Goal: Task Accomplishment & Management: Manage account settings

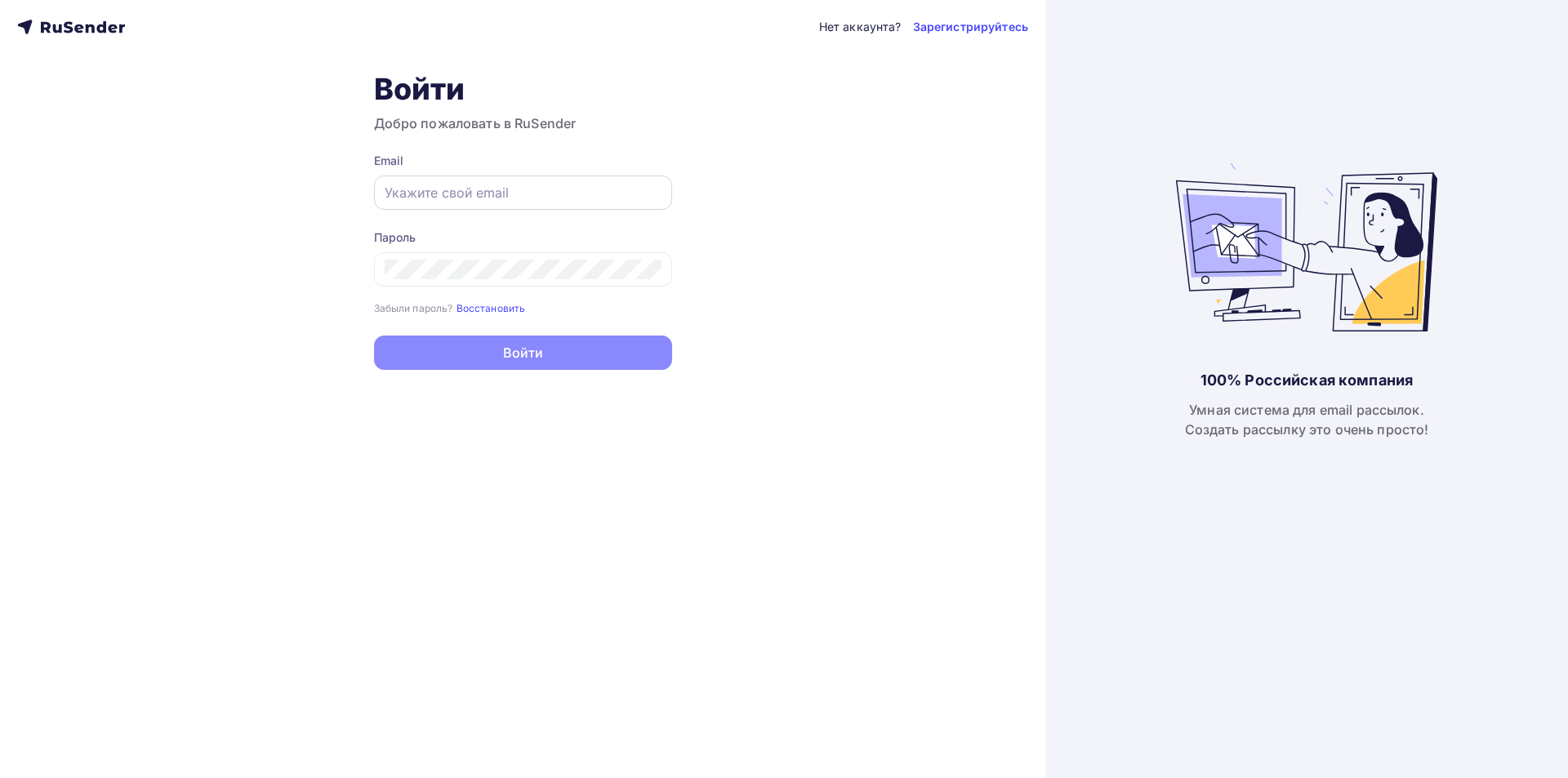
click at [501, 192] on input "text" at bounding box center [522, 192] width 277 height 19
paste input "[EMAIL_ADDRESS][DOMAIN_NAME]"
type input "[EMAIL_ADDRESS][DOMAIN_NAME]"
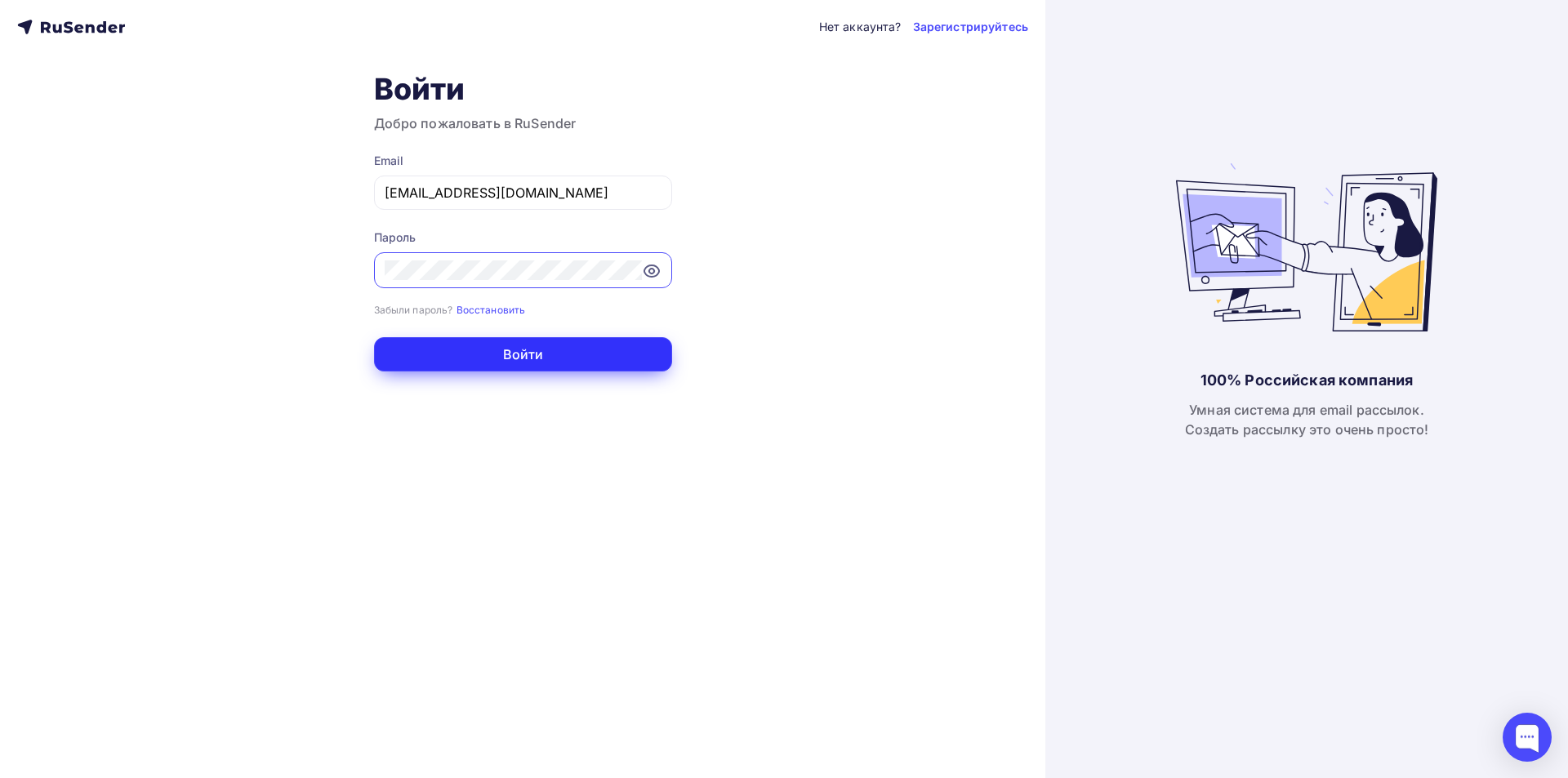
click at [597, 352] on button "Войти" at bounding box center [523, 354] width 298 height 34
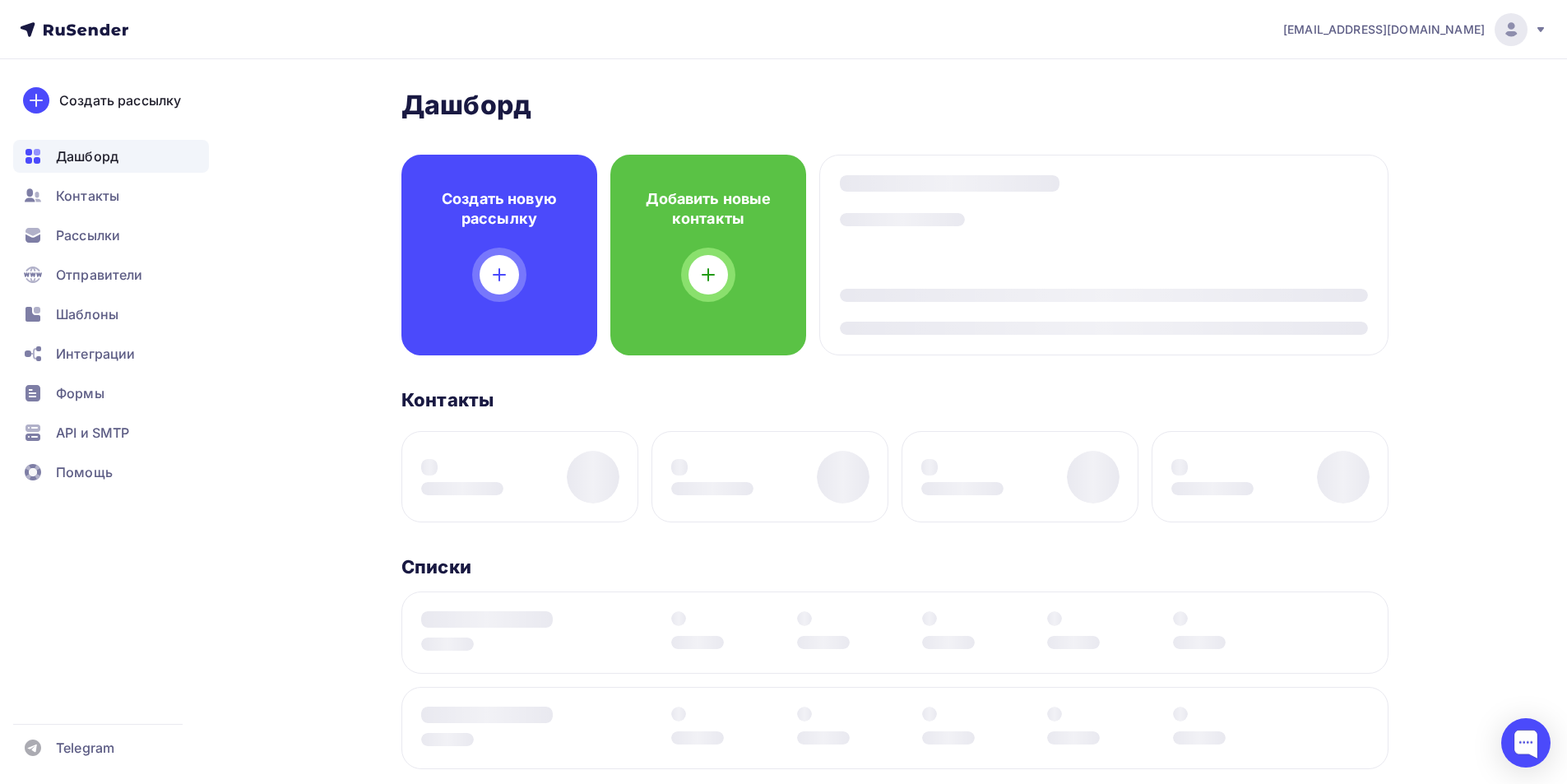
click at [1490, 230] on div "kupava43@yandex.ru Аккаунт Тарифы Выйти Создать рассылку Дашборд Контакты Рассы…" at bounding box center [784, 616] width 1567 height 1233
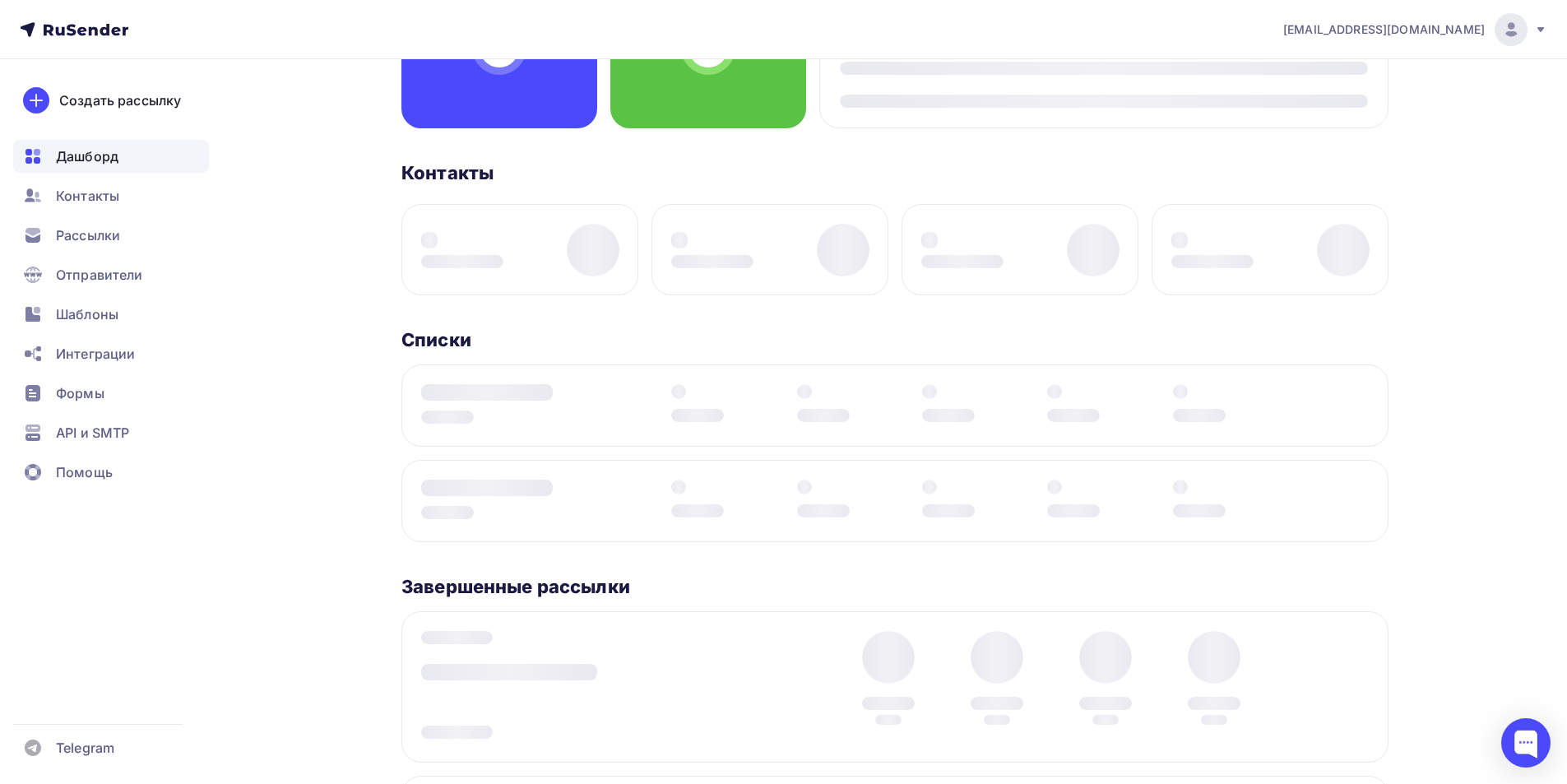
scroll to position [247, 0]
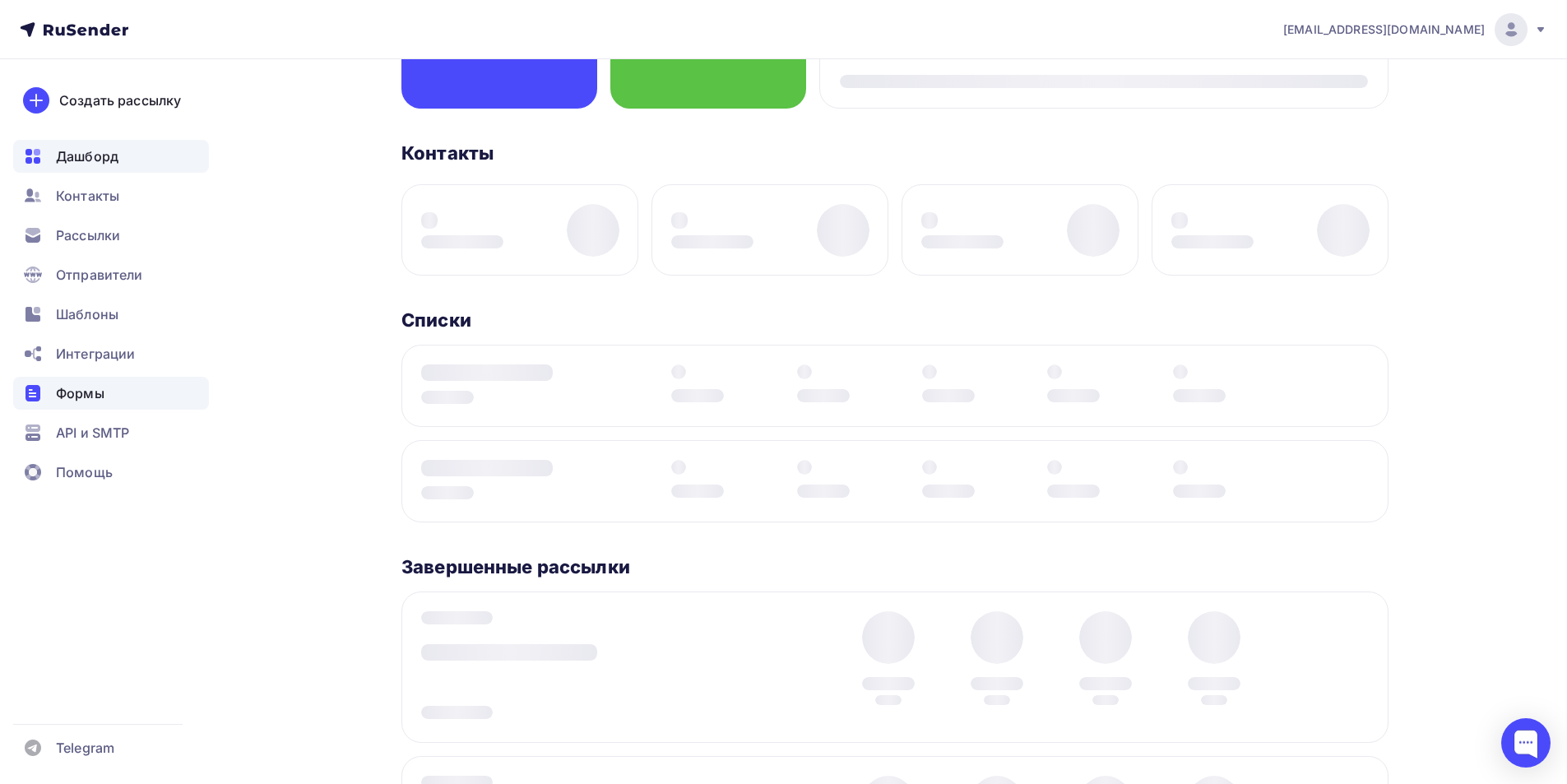
click at [81, 394] on span "Формы" at bounding box center [80, 392] width 48 height 19
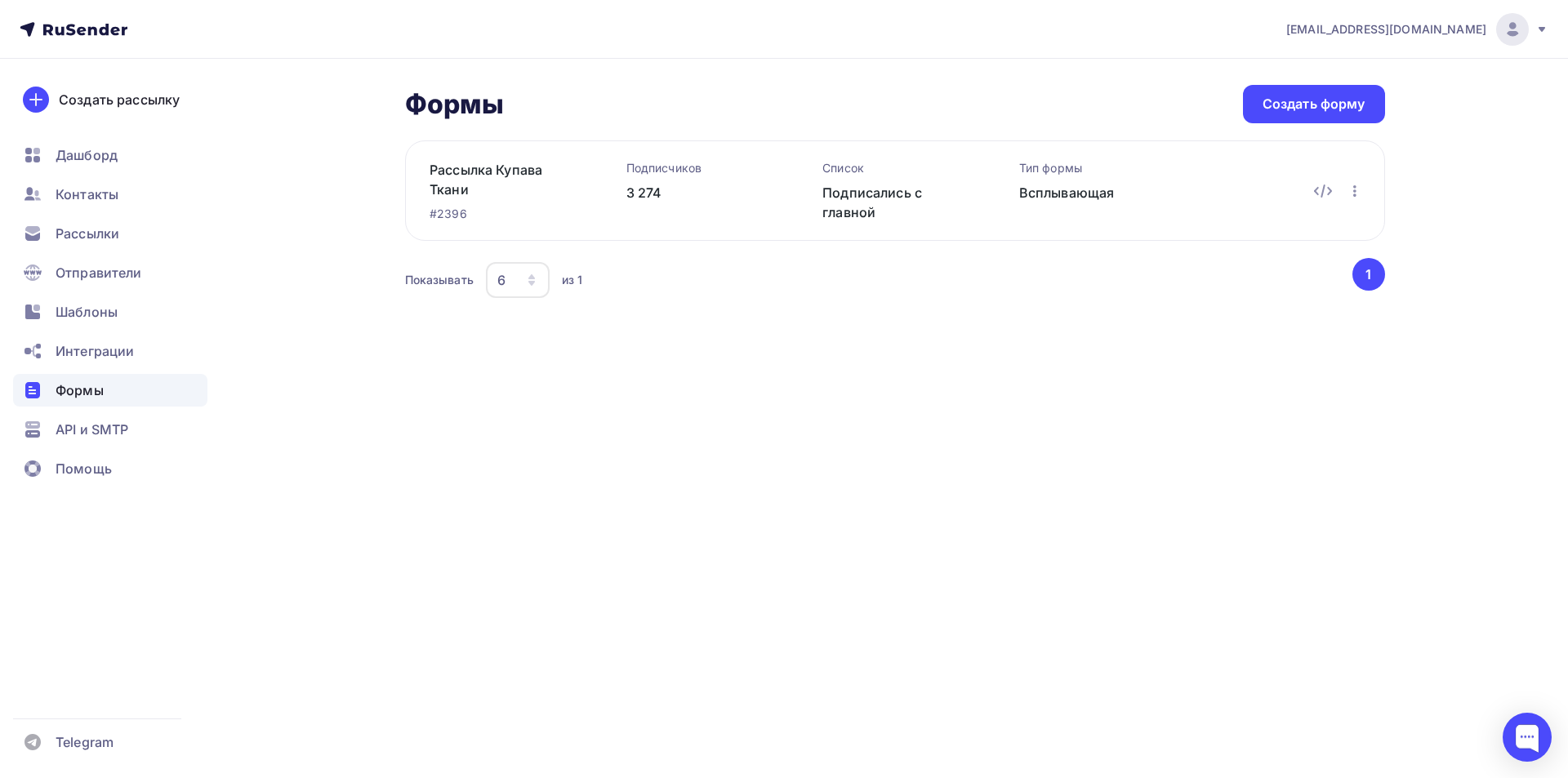
click at [1549, 25] on nav "kupava43@yandex.ru Аккаунт Тарифы Выйти Создать рассылку Дашборд Контакты Рассы…" at bounding box center [784, 29] width 1568 height 59
click at [1538, 29] on icon at bounding box center [1541, 29] width 13 height 13
click at [1540, 29] on icon at bounding box center [1541, 28] width 6 height 5
click at [500, 174] on link "Рассылка Купава Ткани" at bounding box center [501, 179] width 144 height 39
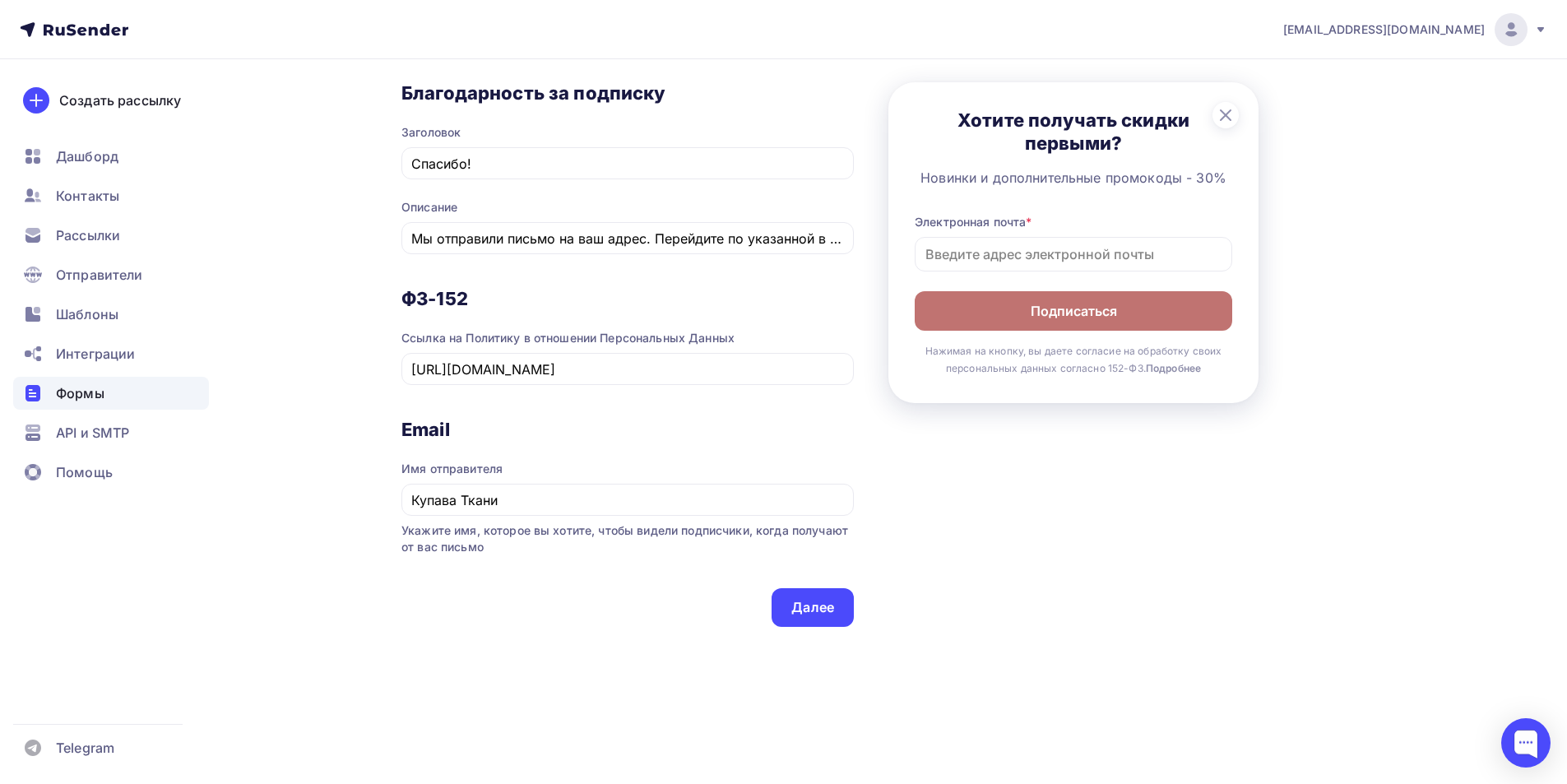
scroll to position [1241, 0]
click at [68, 232] on span "Рассылки" at bounding box center [87, 234] width 64 height 19
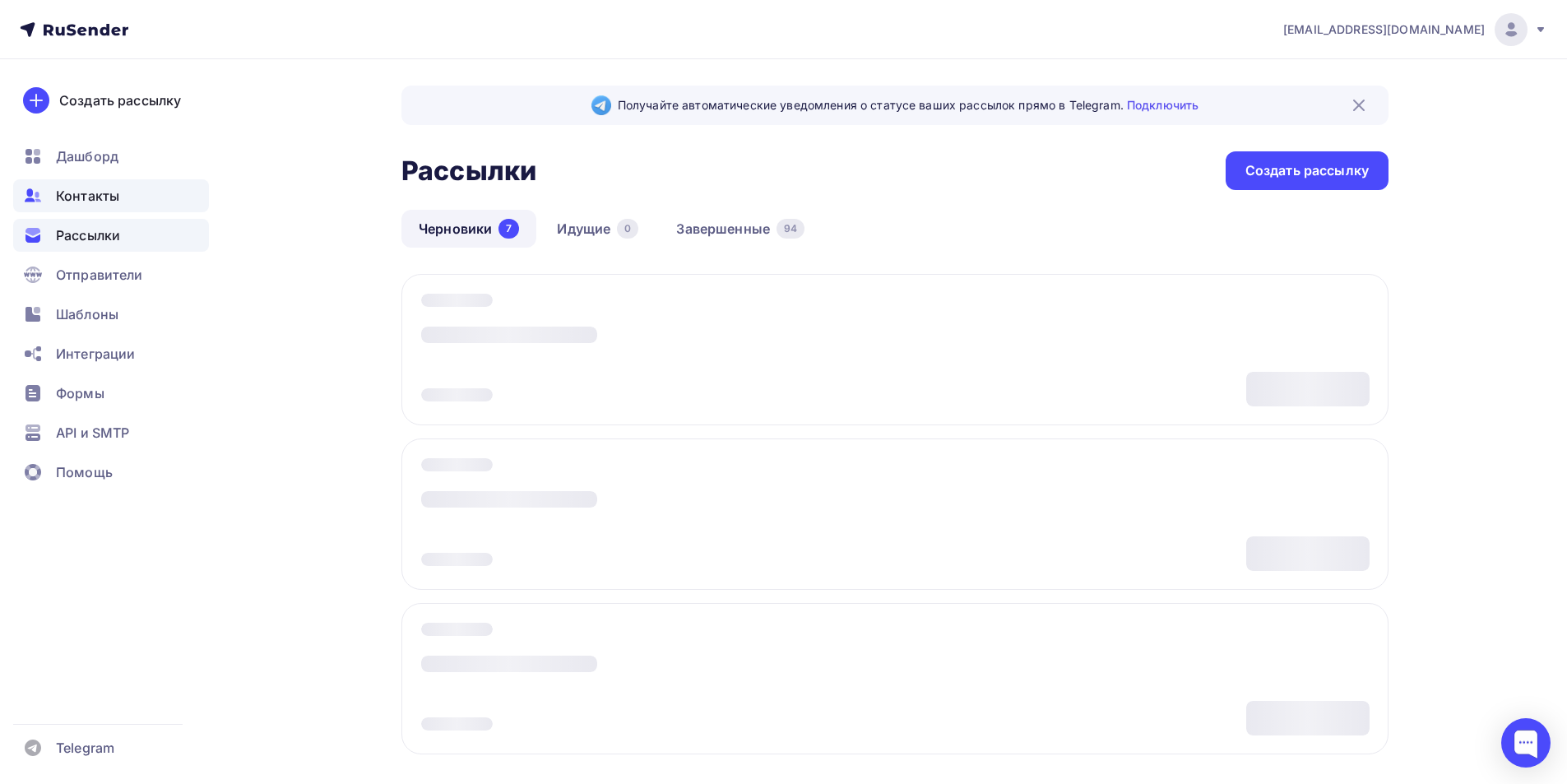
click at [90, 191] on span "Контакты" at bounding box center [87, 195] width 63 height 19
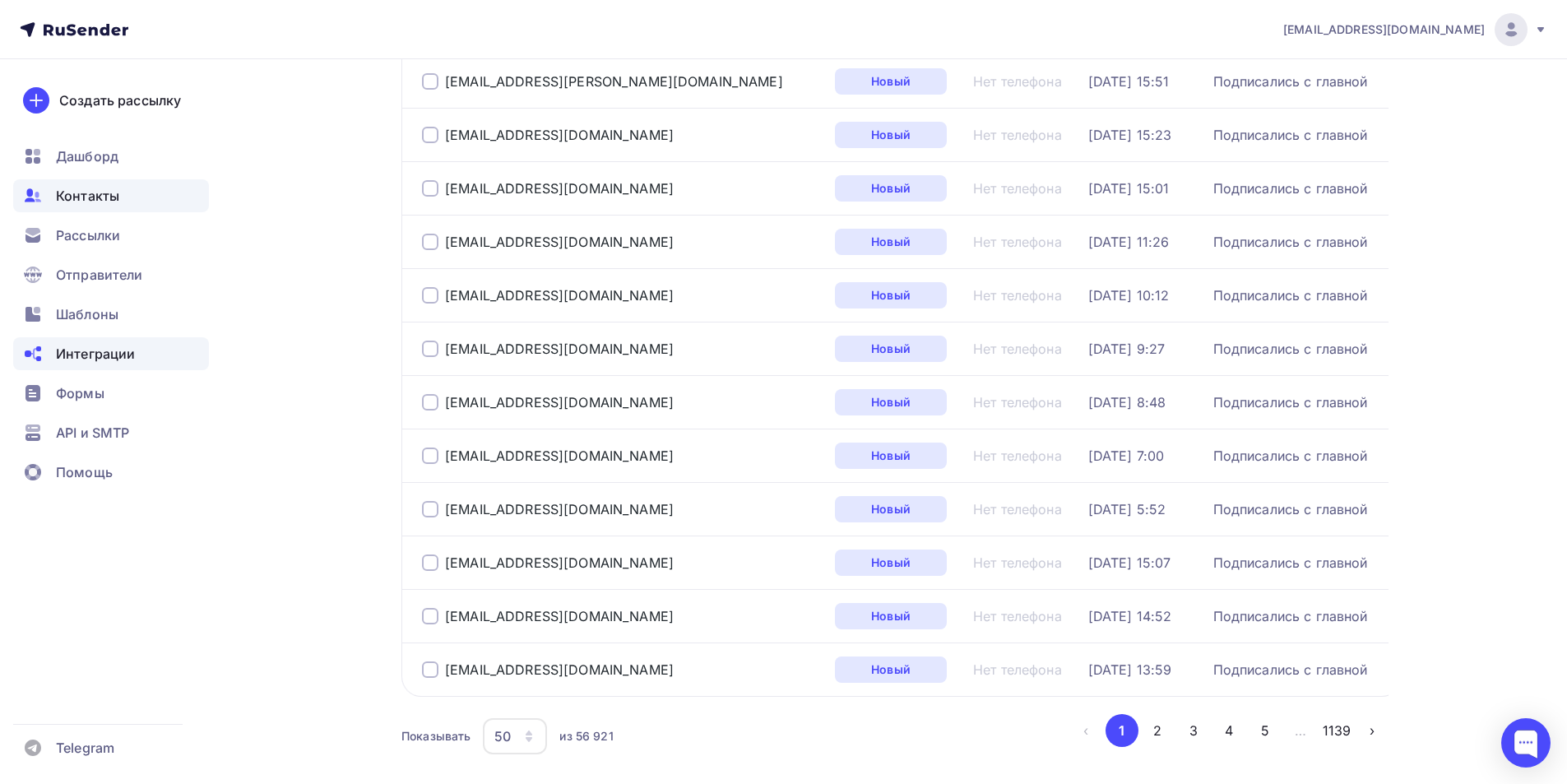
scroll to position [2367, 0]
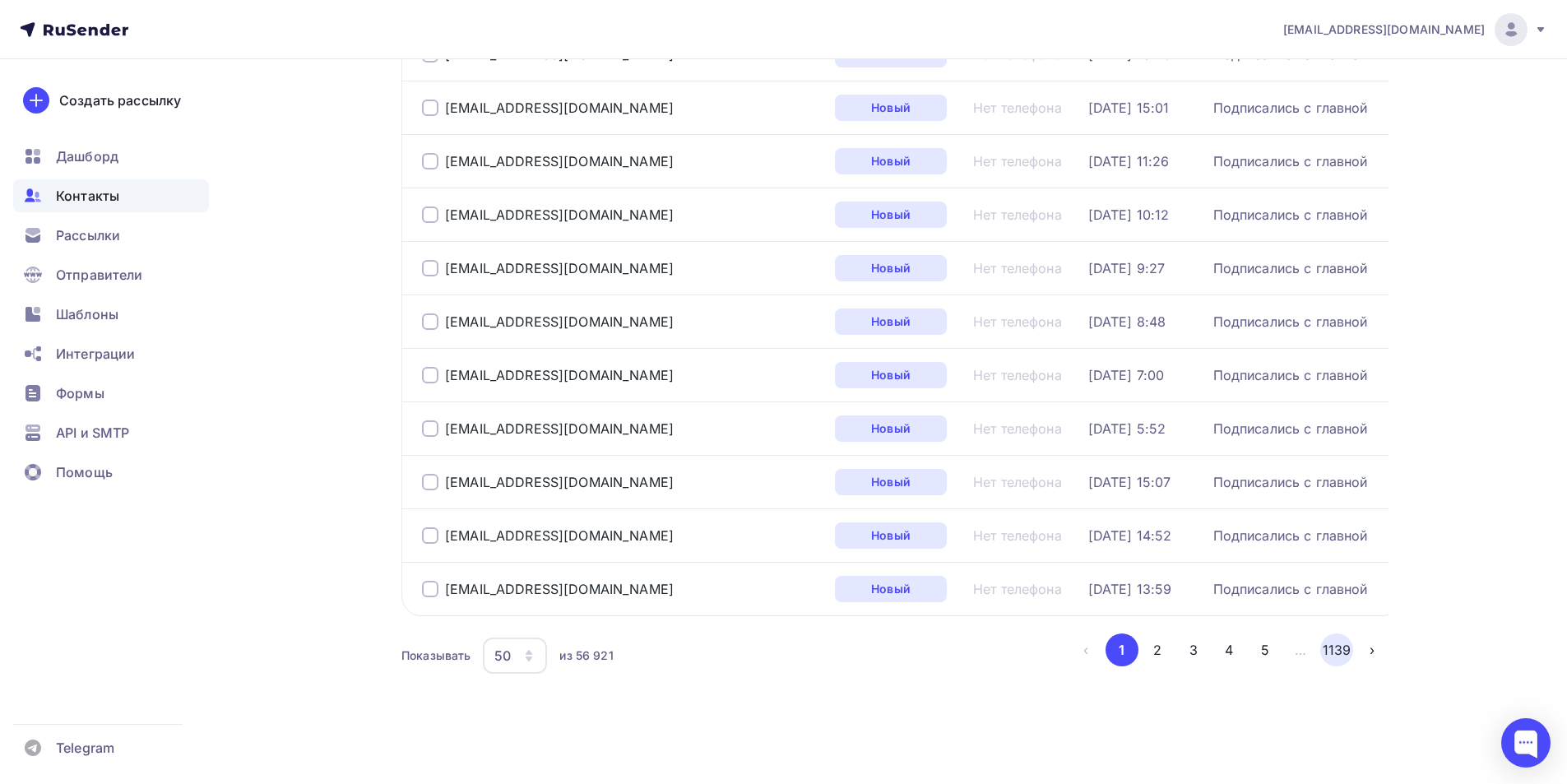
click at [1325, 644] on button "1139" at bounding box center [1337, 650] width 33 height 33
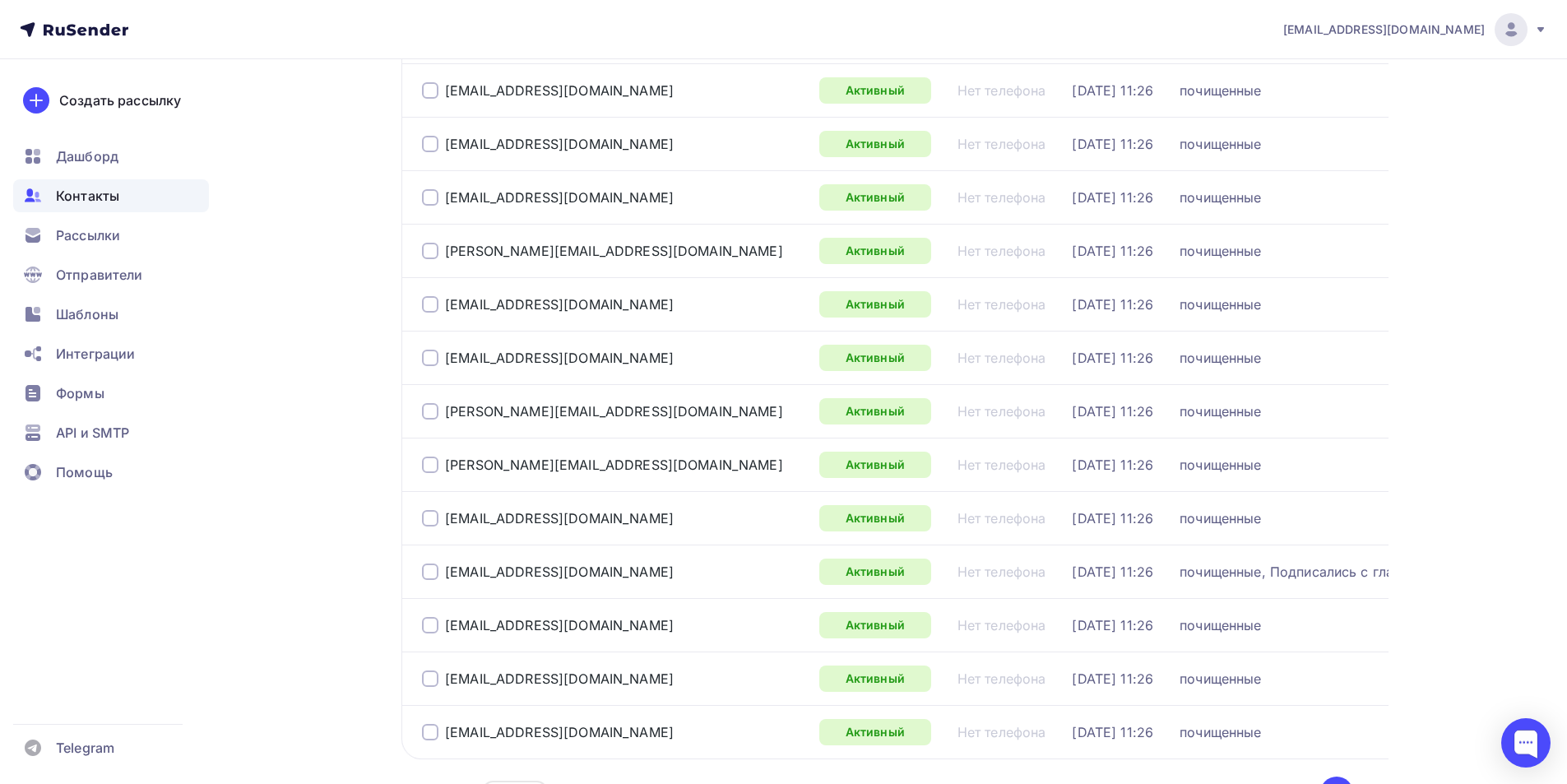
scroll to position [816, 0]
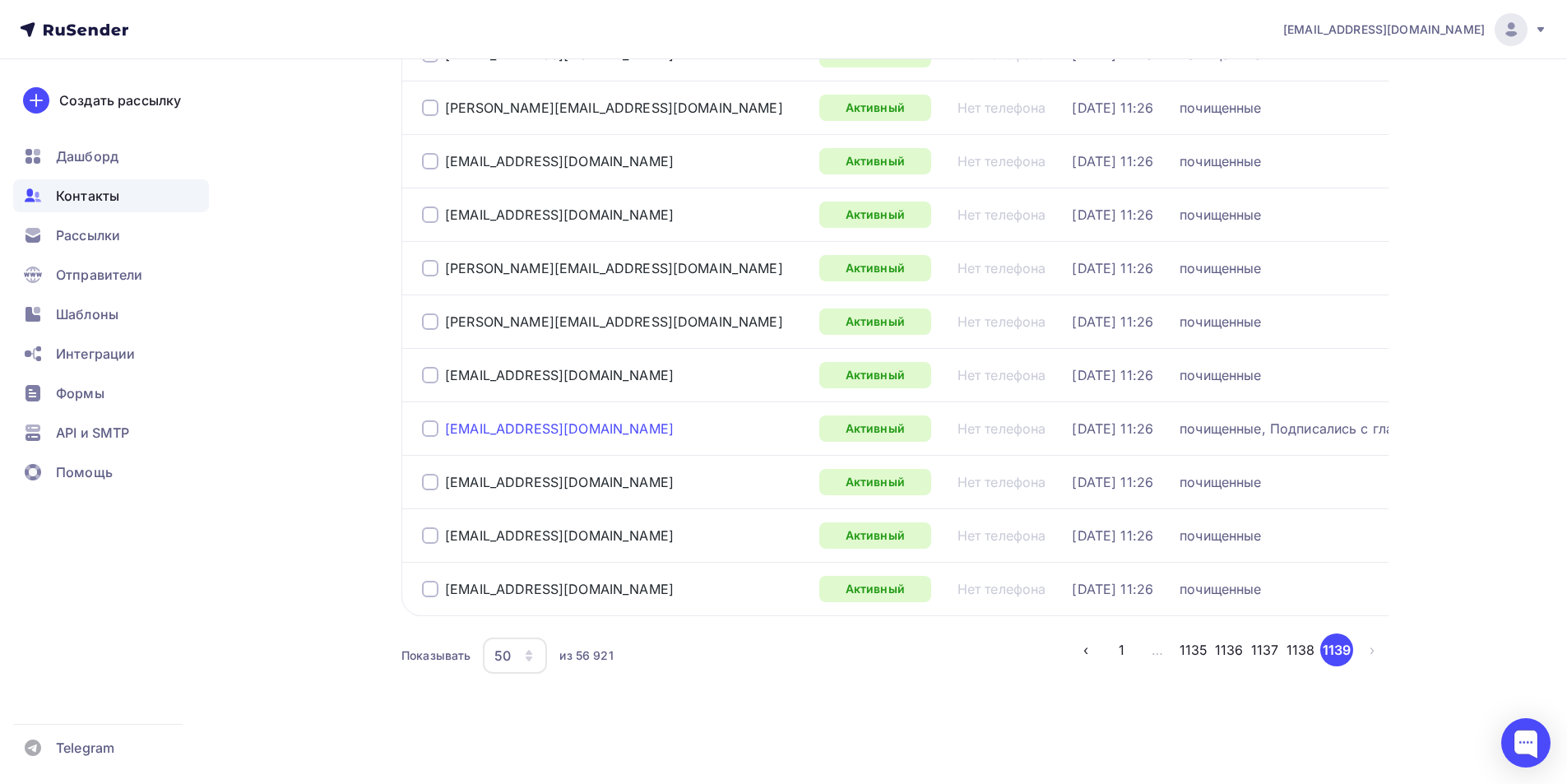
drag, startPoint x: 594, startPoint y: 427, endPoint x: 445, endPoint y: 428, distance: 149.0
click at [445, 428] on div "ts6588308@yandex.ru" at bounding box center [614, 429] width 384 height 26
copy div "ts6588308@yandex.ru"
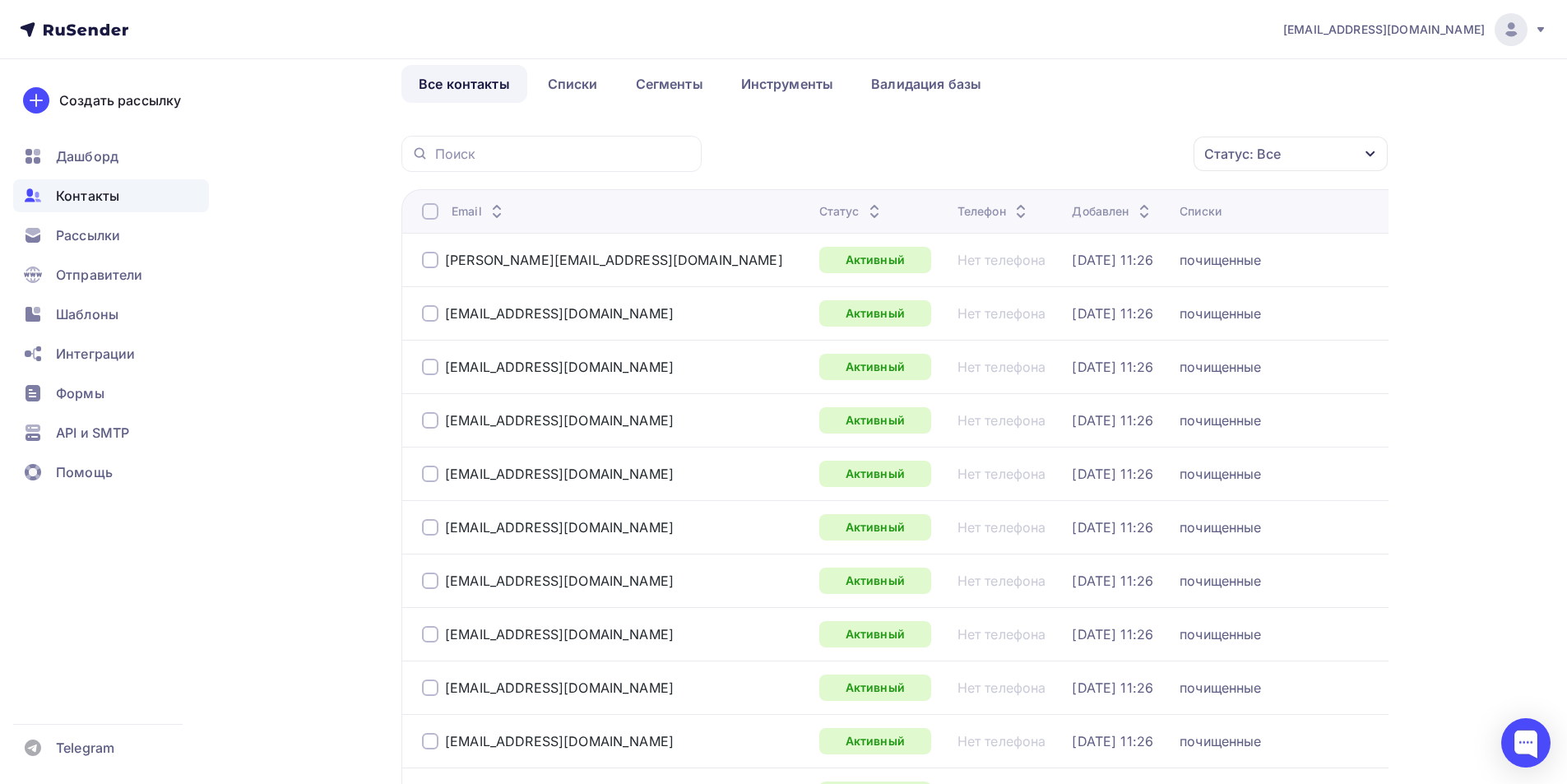
scroll to position [0, 0]
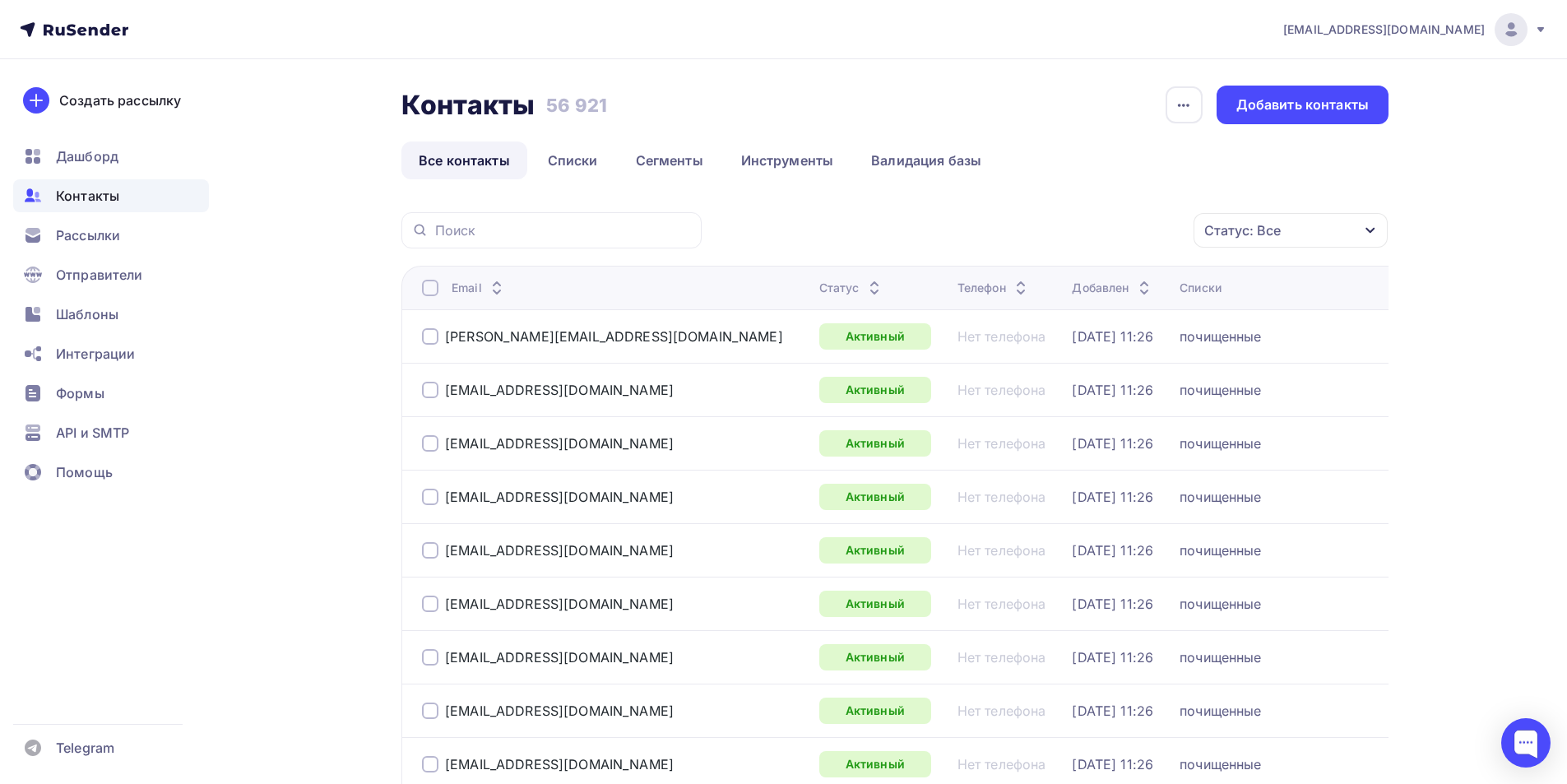
click at [1369, 226] on icon "button" at bounding box center [1371, 230] width 13 height 13
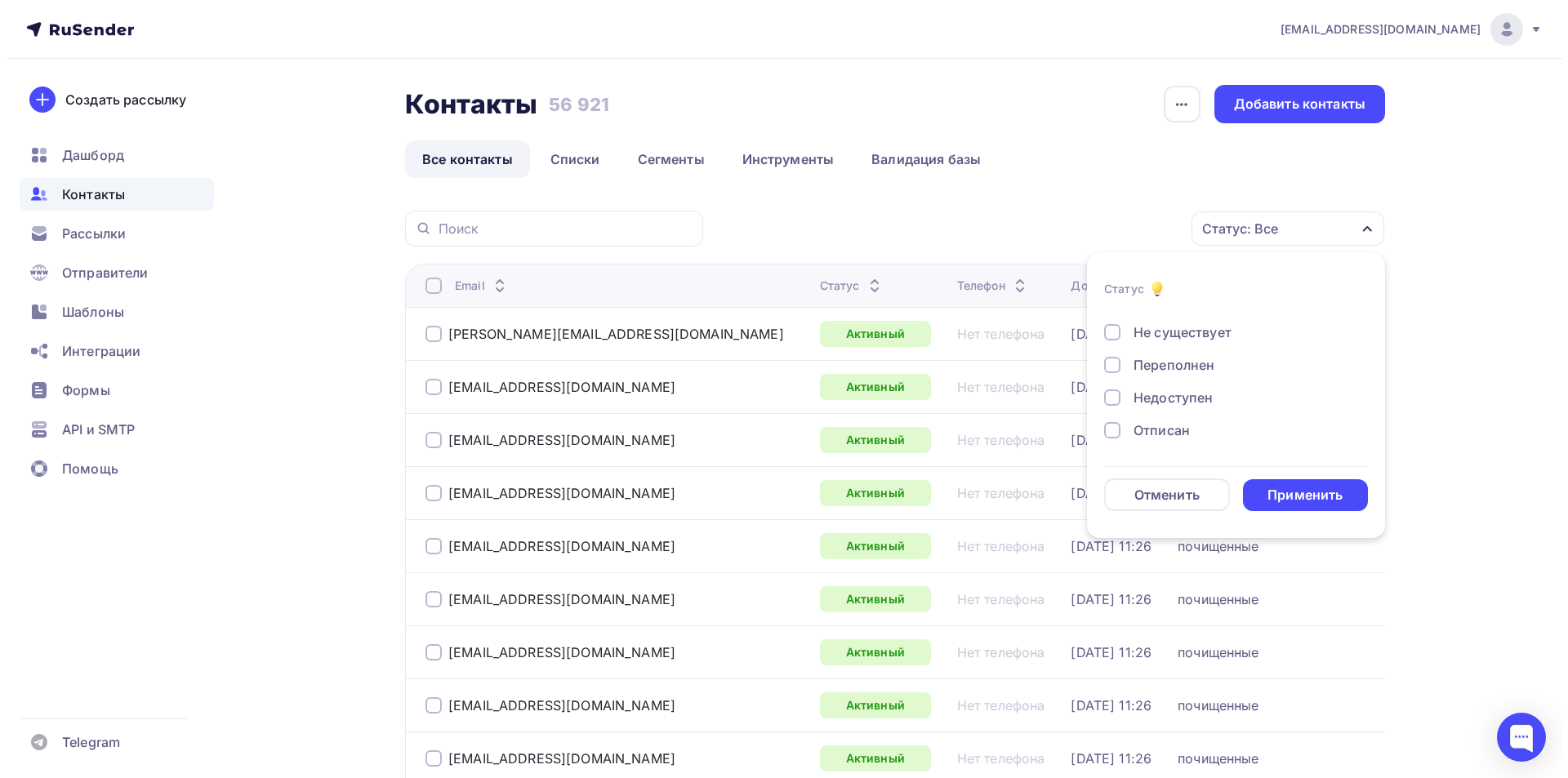
scroll to position [118, 0]
click at [1102, 432] on div at bounding box center [1106, 432] width 17 height 17
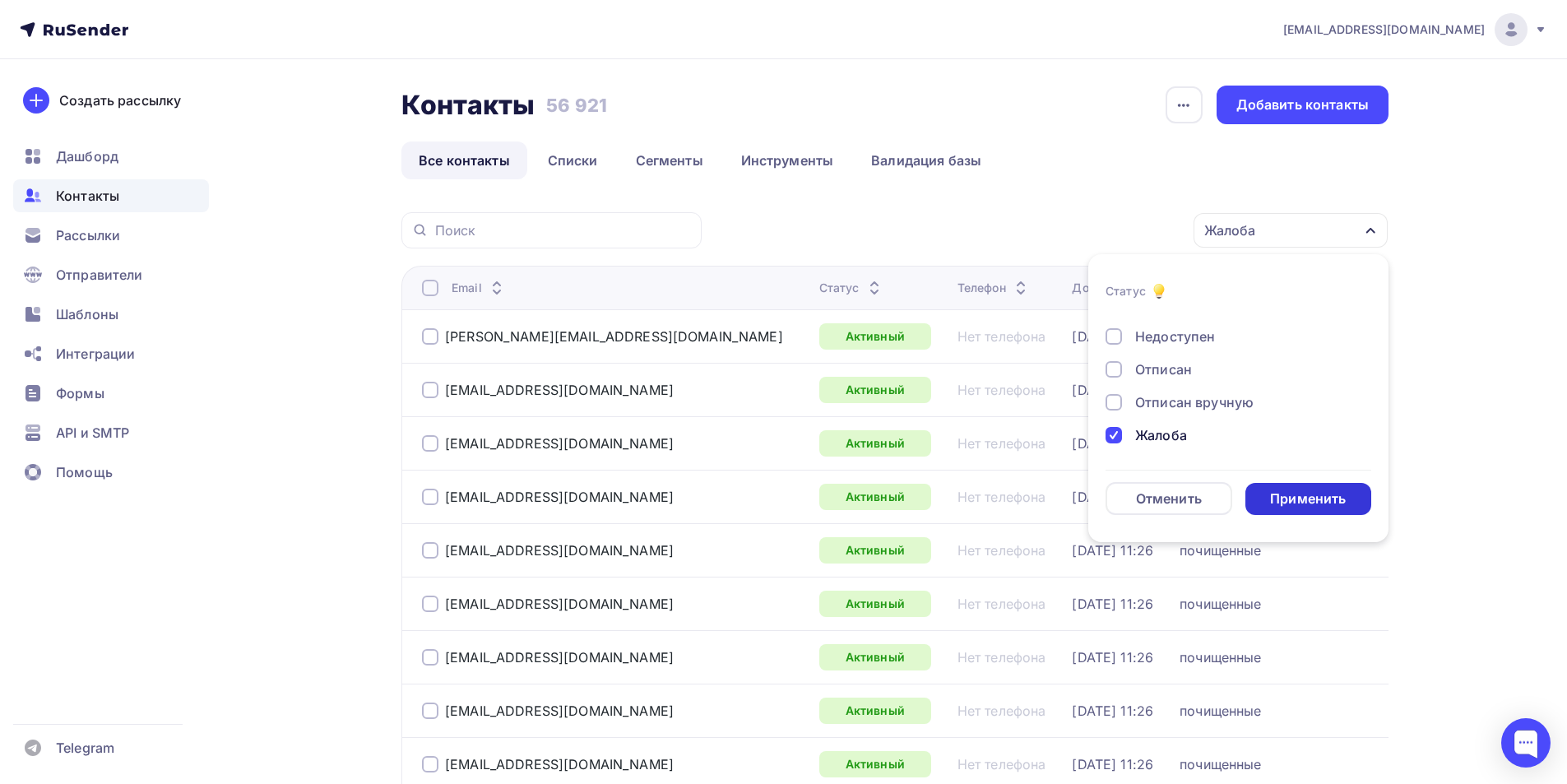
click at [1316, 498] on div "Применить" at bounding box center [1309, 499] width 76 height 19
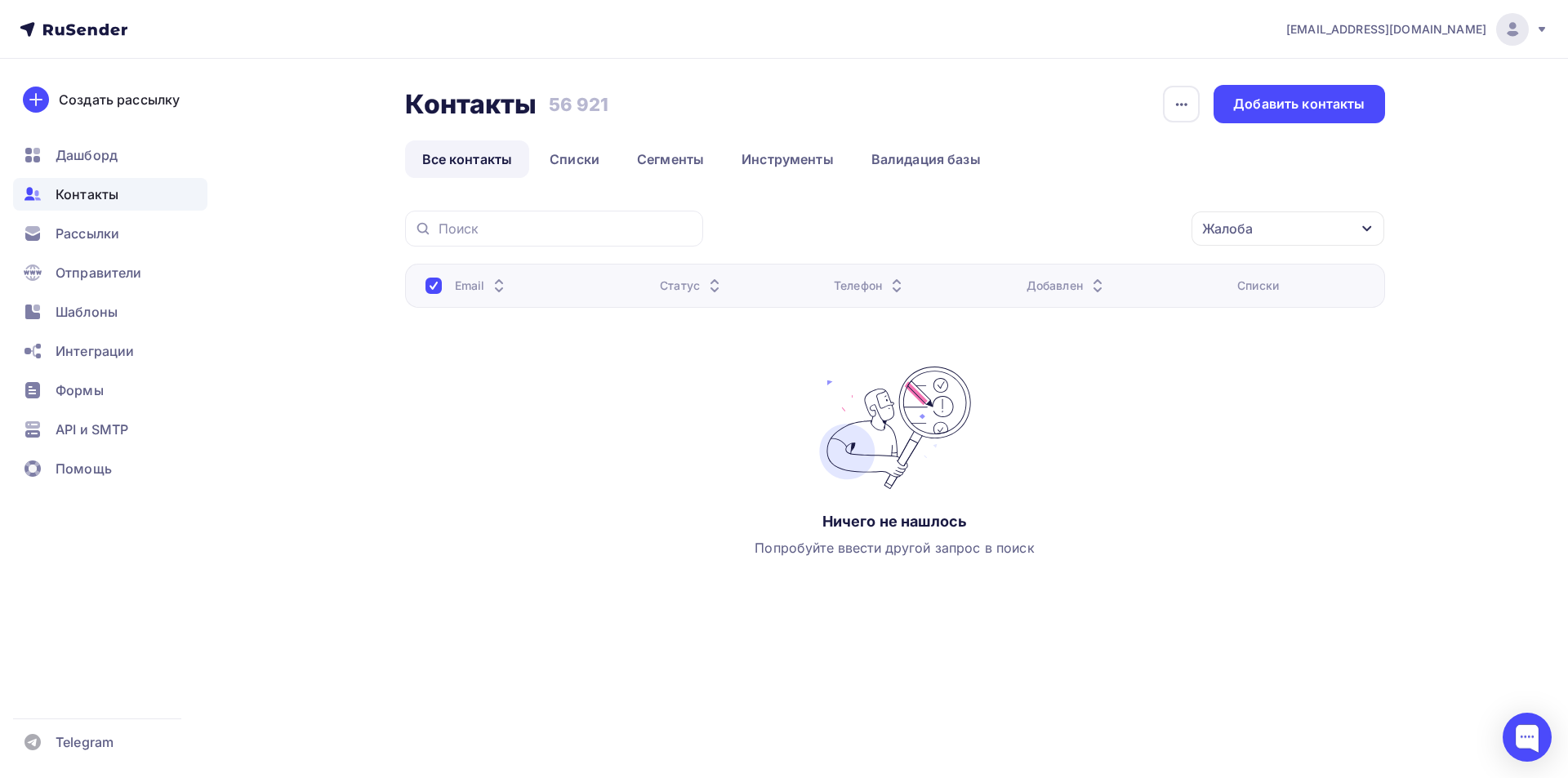
click at [1369, 219] on div "Жалоба" at bounding box center [1288, 228] width 193 height 34
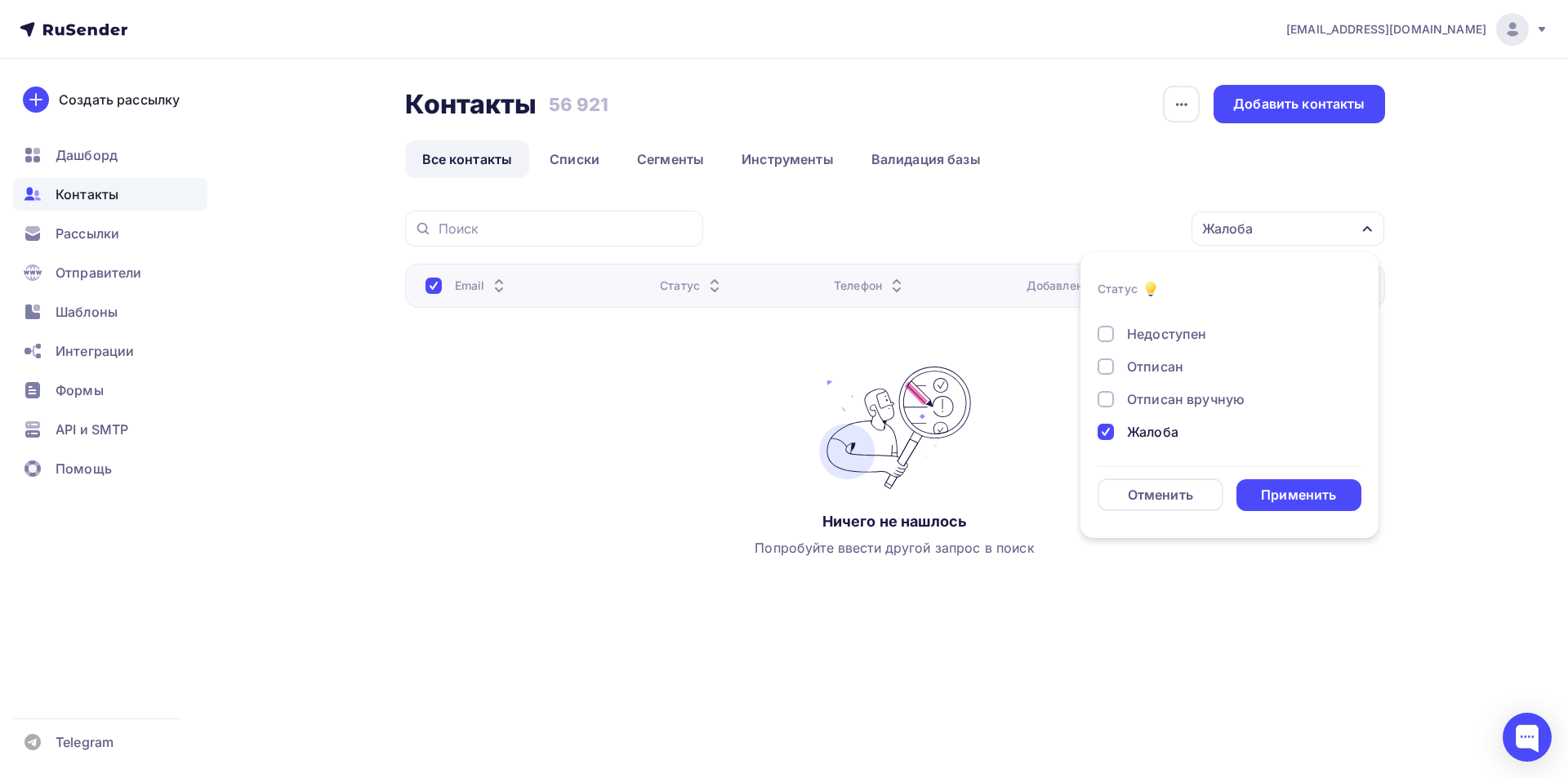
click at [1107, 428] on div at bounding box center [1106, 432] width 17 height 17
click at [1104, 366] on div at bounding box center [1106, 366] width 17 height 17
click at [1314, 493] on div "Применить" at bounding box center [1299, 495] width 75 height 18
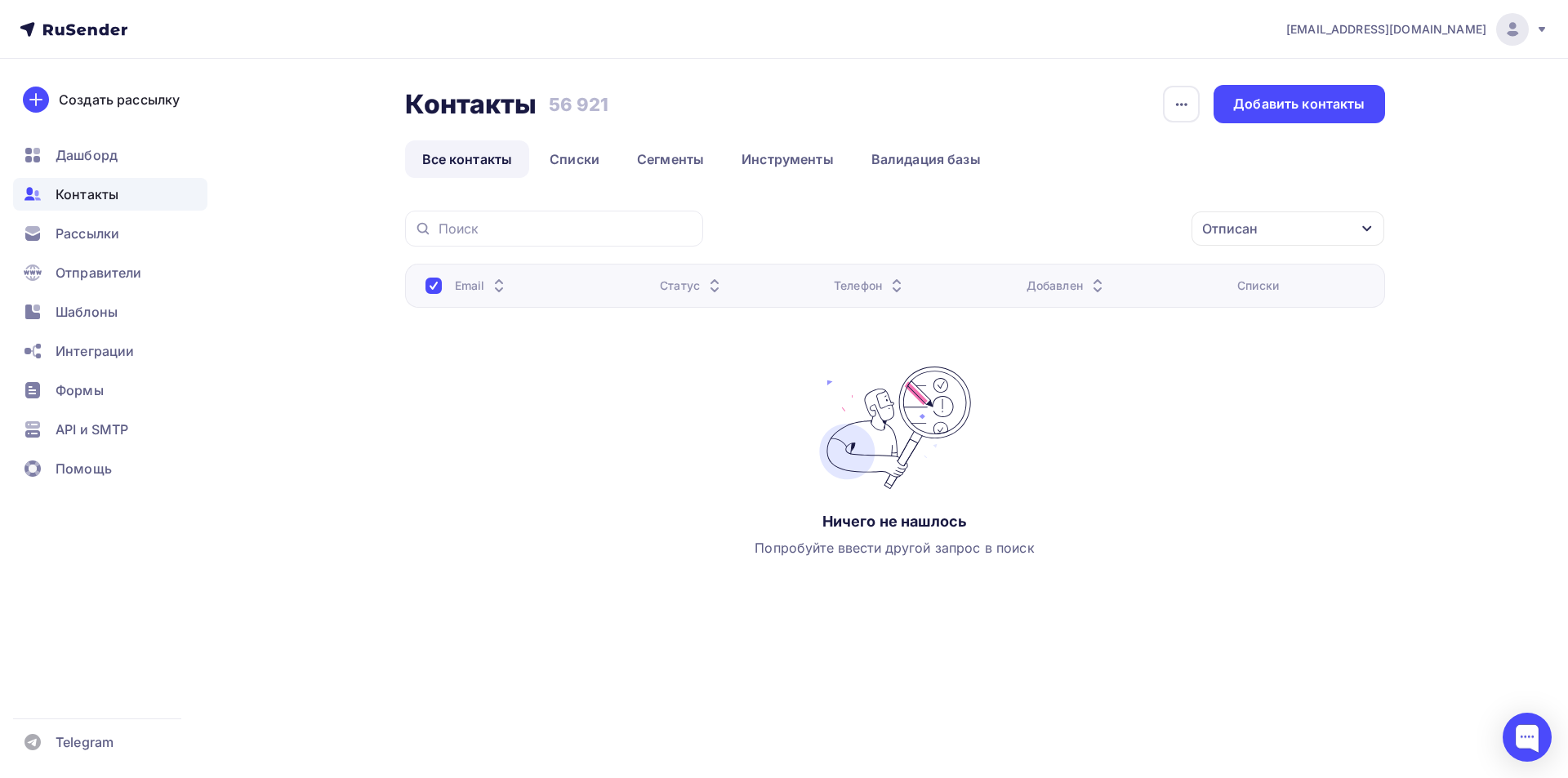
click at [1369, 220] on div "Отписан" at bounding box center [1288, 228] width 193 height 34
click at [1108, 364] on div at bounding box center [1106, 366] width 17 height 17
click at [1102, 399] on div at bounding box center [1106, 400] width 17 height 17
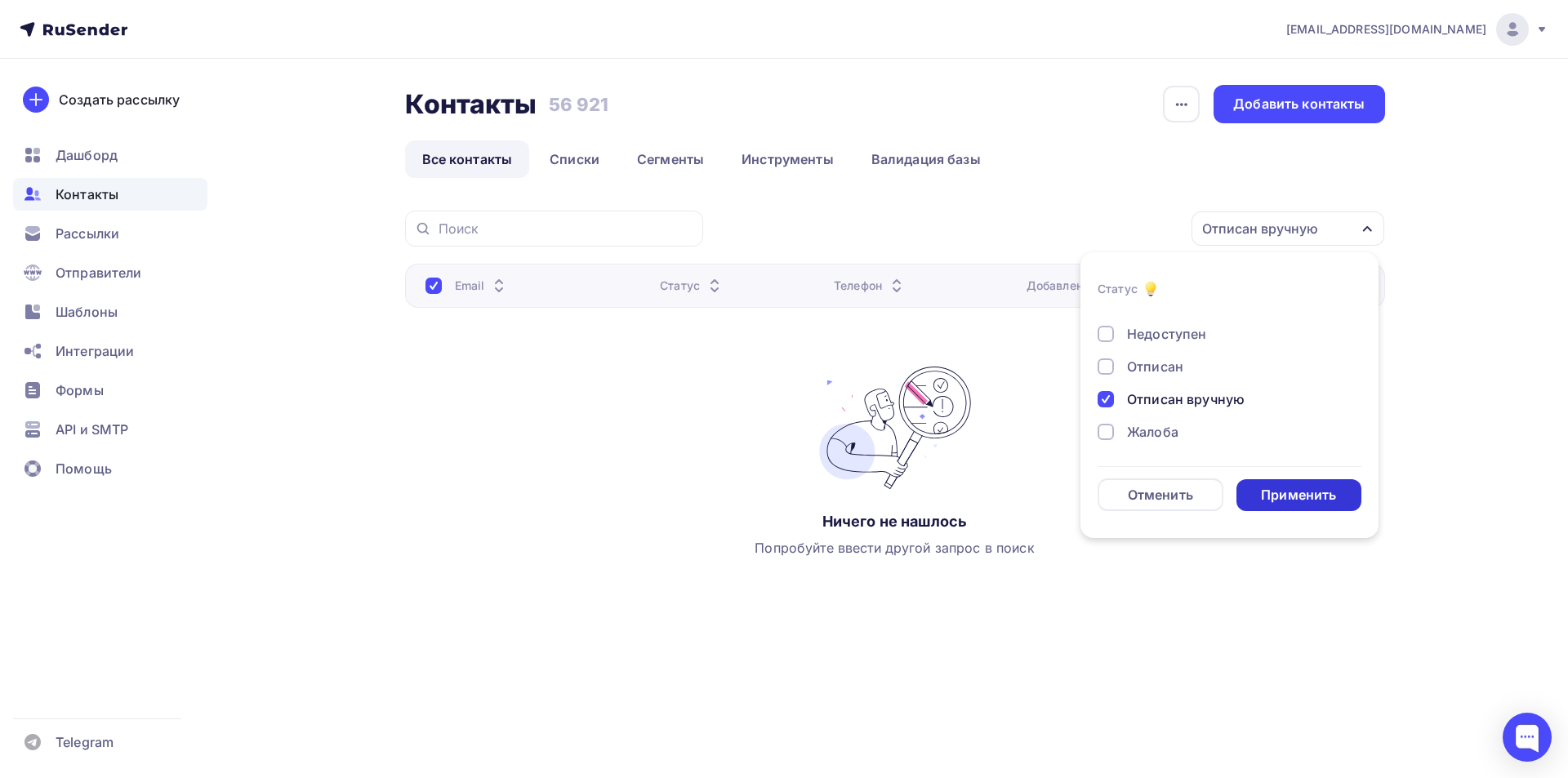
click at [1327, 501] on div "Применить" at bounding box center [1299, 495] width 75 height 18
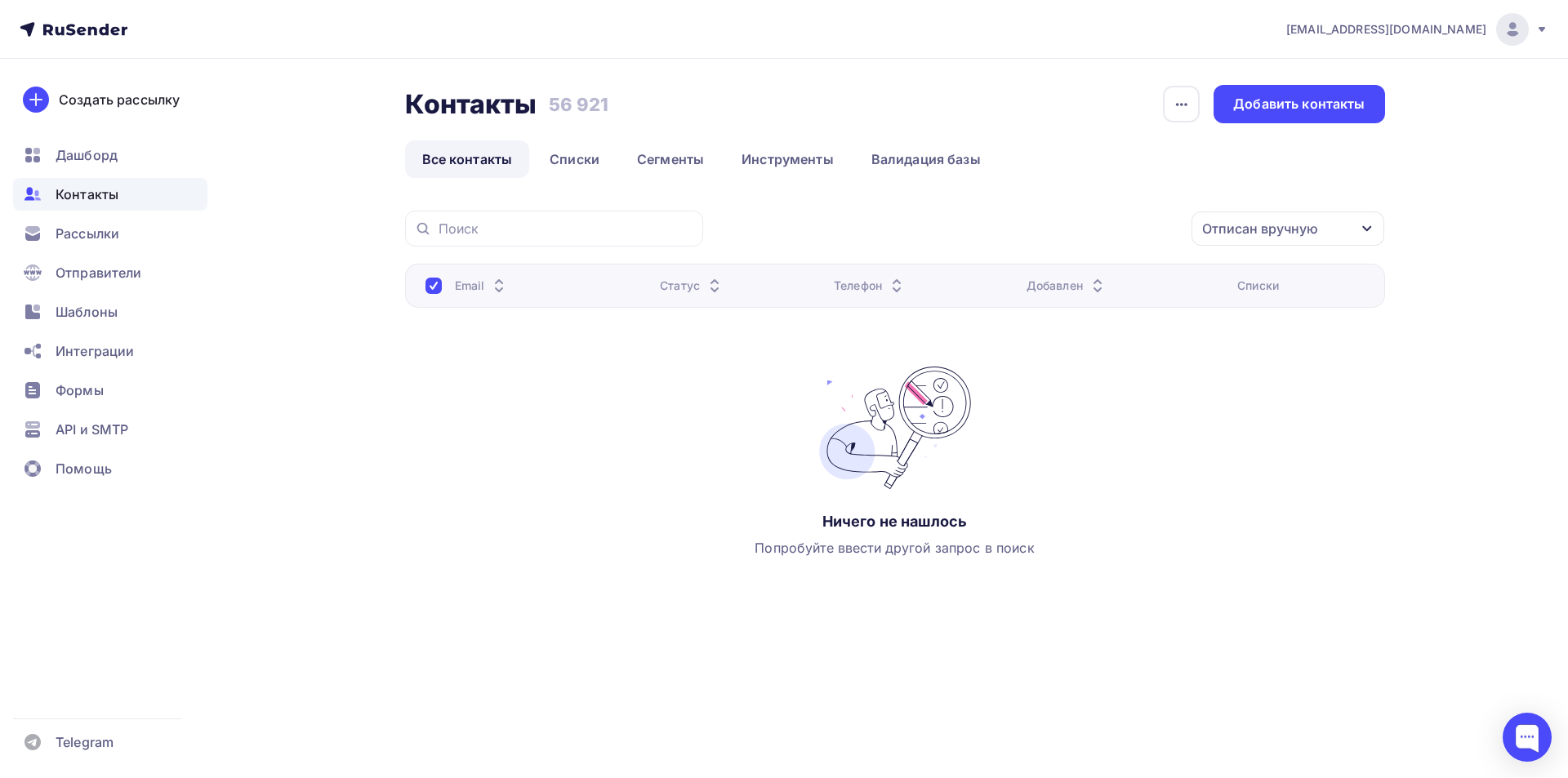
click at [1366, 228] on icon "button" at bounding box center [1367, 229] width 13 height 13
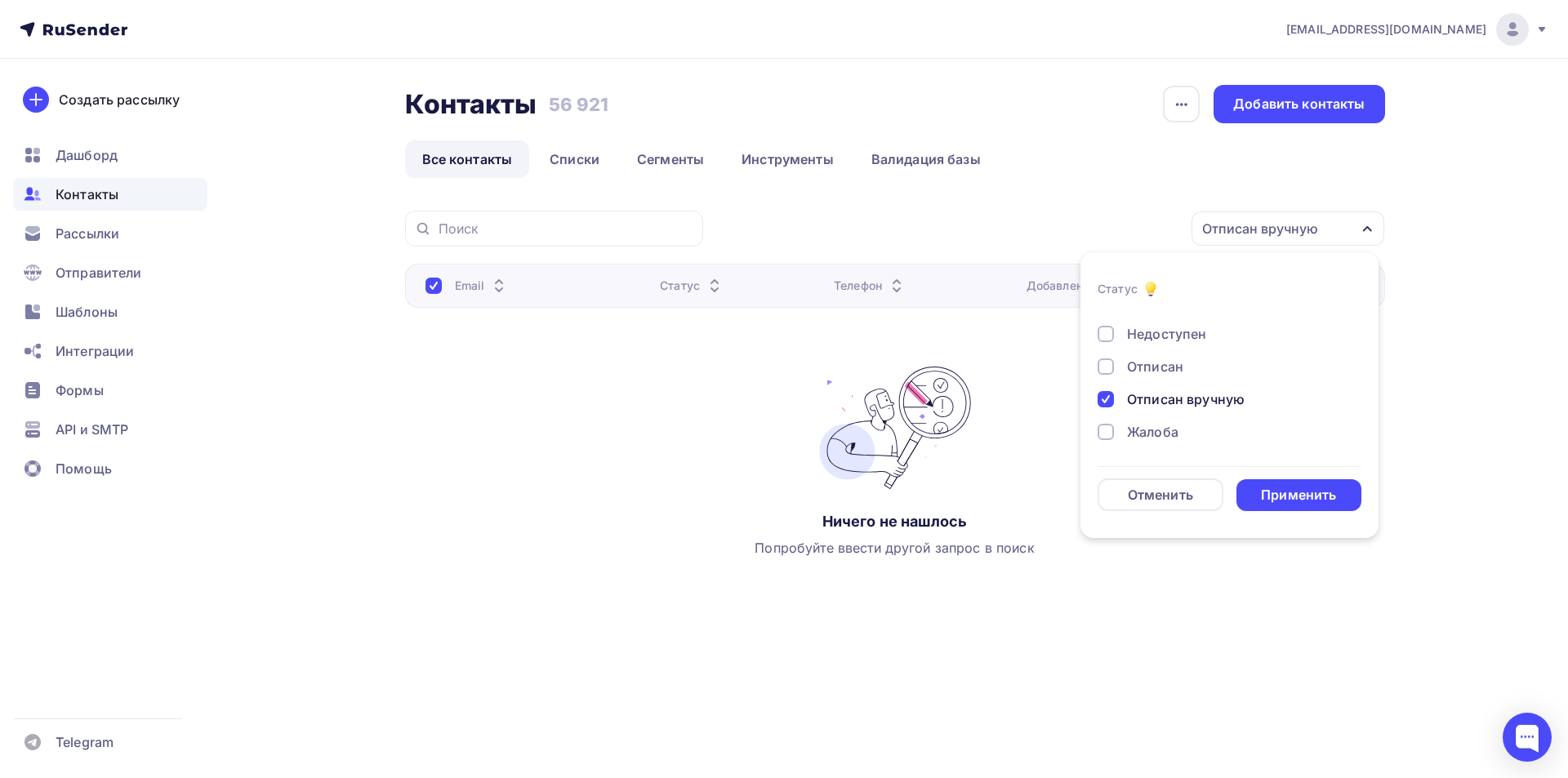
click at [1108, 396] on div at bounding box center [1106, 400] width 17 height 17
click at [1108, 337] on div at bounding box center [1106, 338] width 17 height 17
click at [1321, 501] on div "Применить" at bounding box center [1299, 495] width 75 height 18
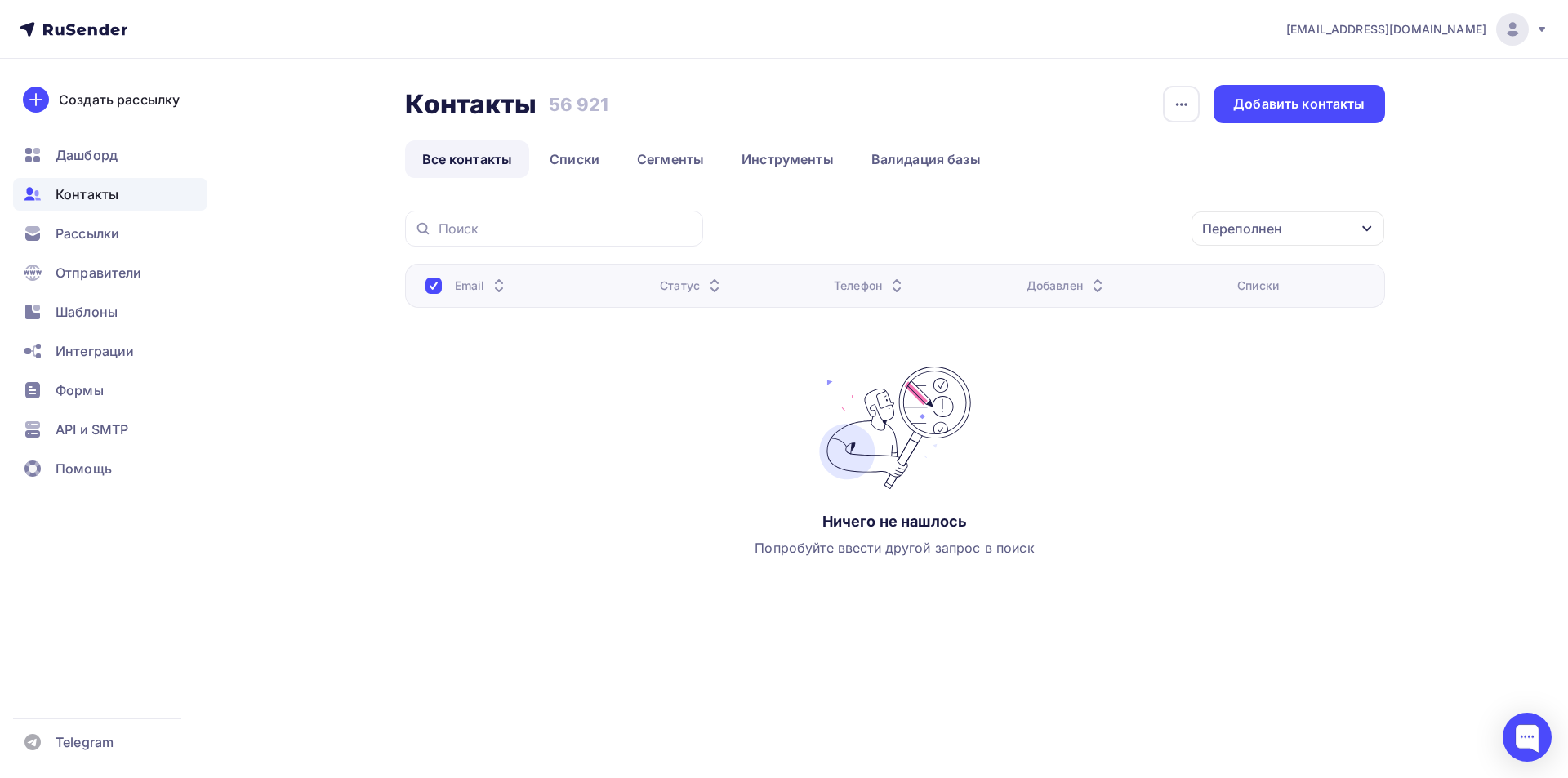
click at [1368, 222] on icon "button" at bounding box center [1367, 229] width 13 height 13
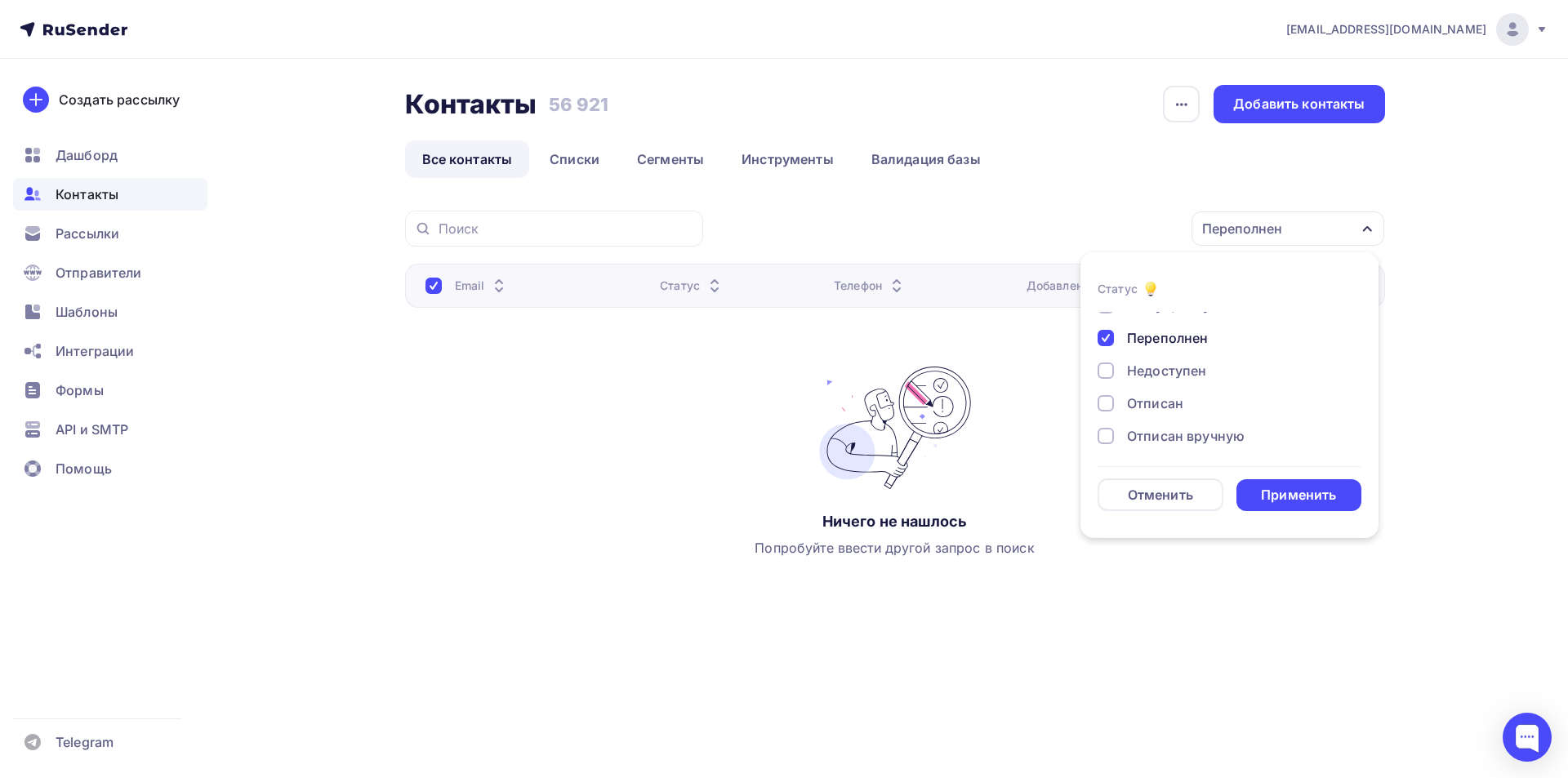
click at [1102, 337] on div at bounding box center [1106, 338] width 17 height 17
click at [1110, 384] on div at bounding box center [1106, 387] width 17 height 17
click at [1292, 492] on div "Применить" at bounding box center [1299, 495] width 75 height 18
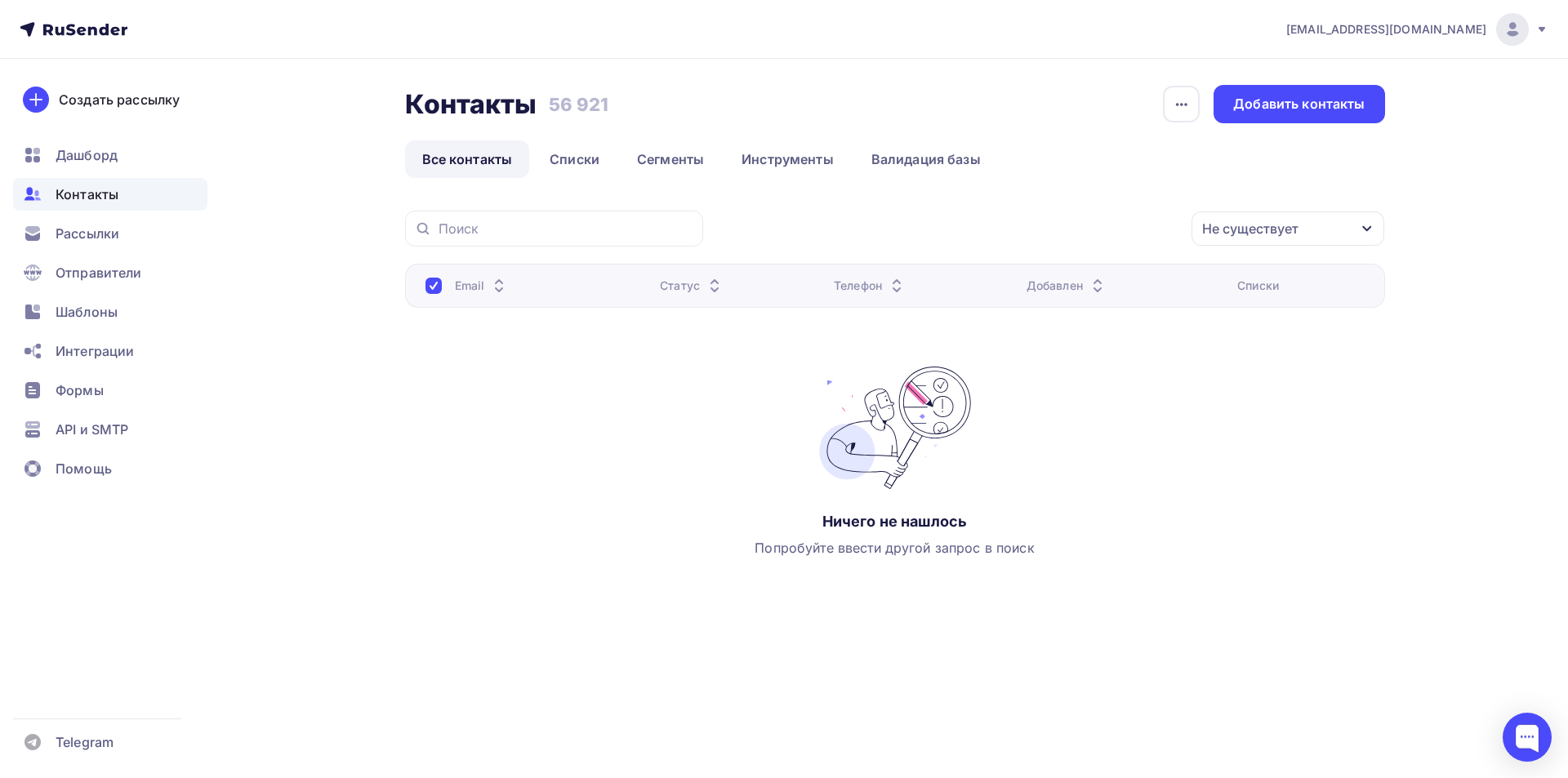
click at [1352, 220] on div "Не существует" at bounding box center [1288, 228] width 193 height 34
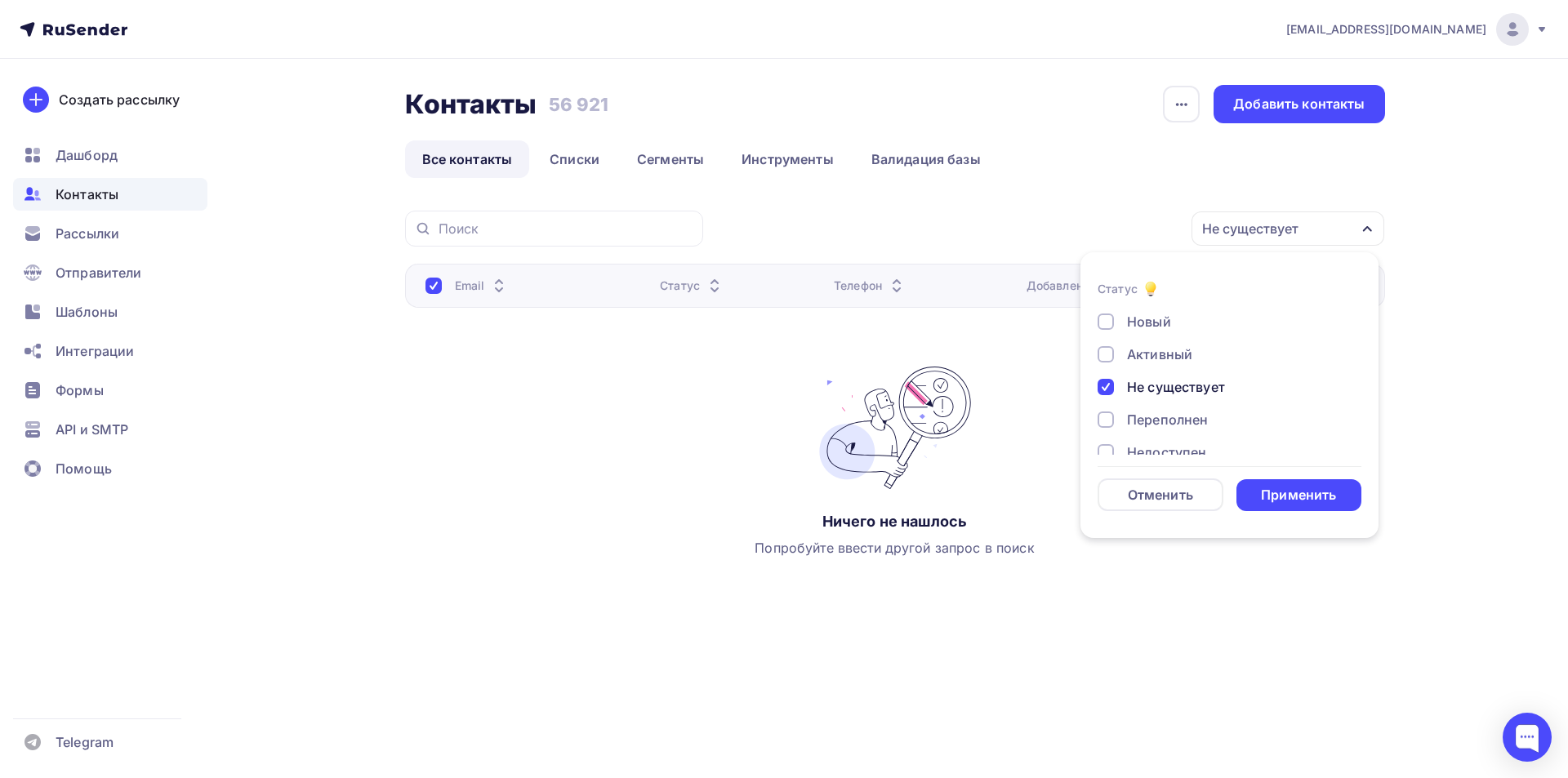
click at [1105, 388] on div at bounding box center [1106, 387] width 17 height 17
click at [1181, 493] on div "Отменить" at bounding box center [1160, 494] width 65 height 19
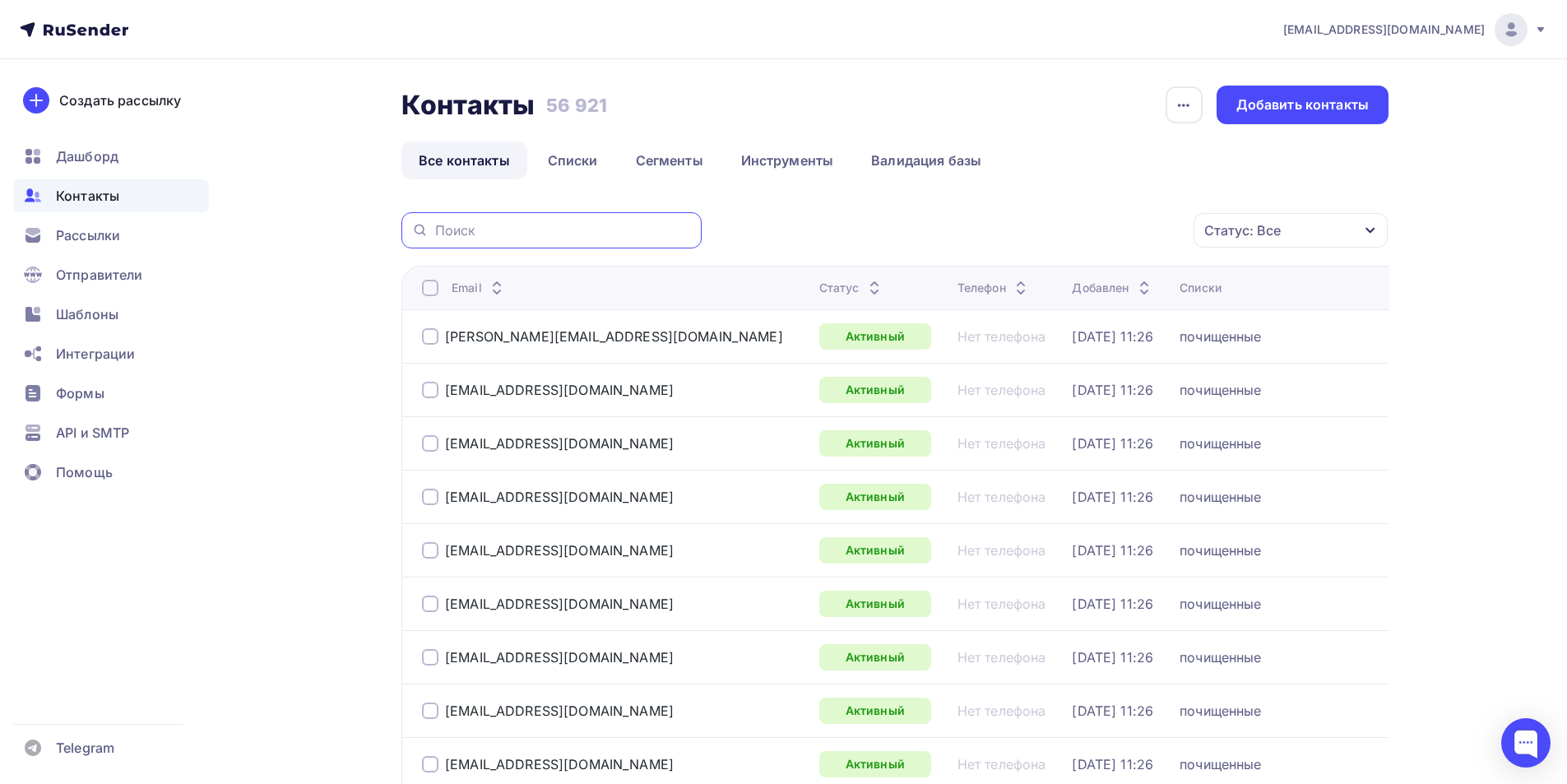
click at [508, 234] on input "text" at bounding box center [563, 230] width 257 height 19
paste input "ts6588308@yandex.ru"
type input "ts6588308@yandex.ru"
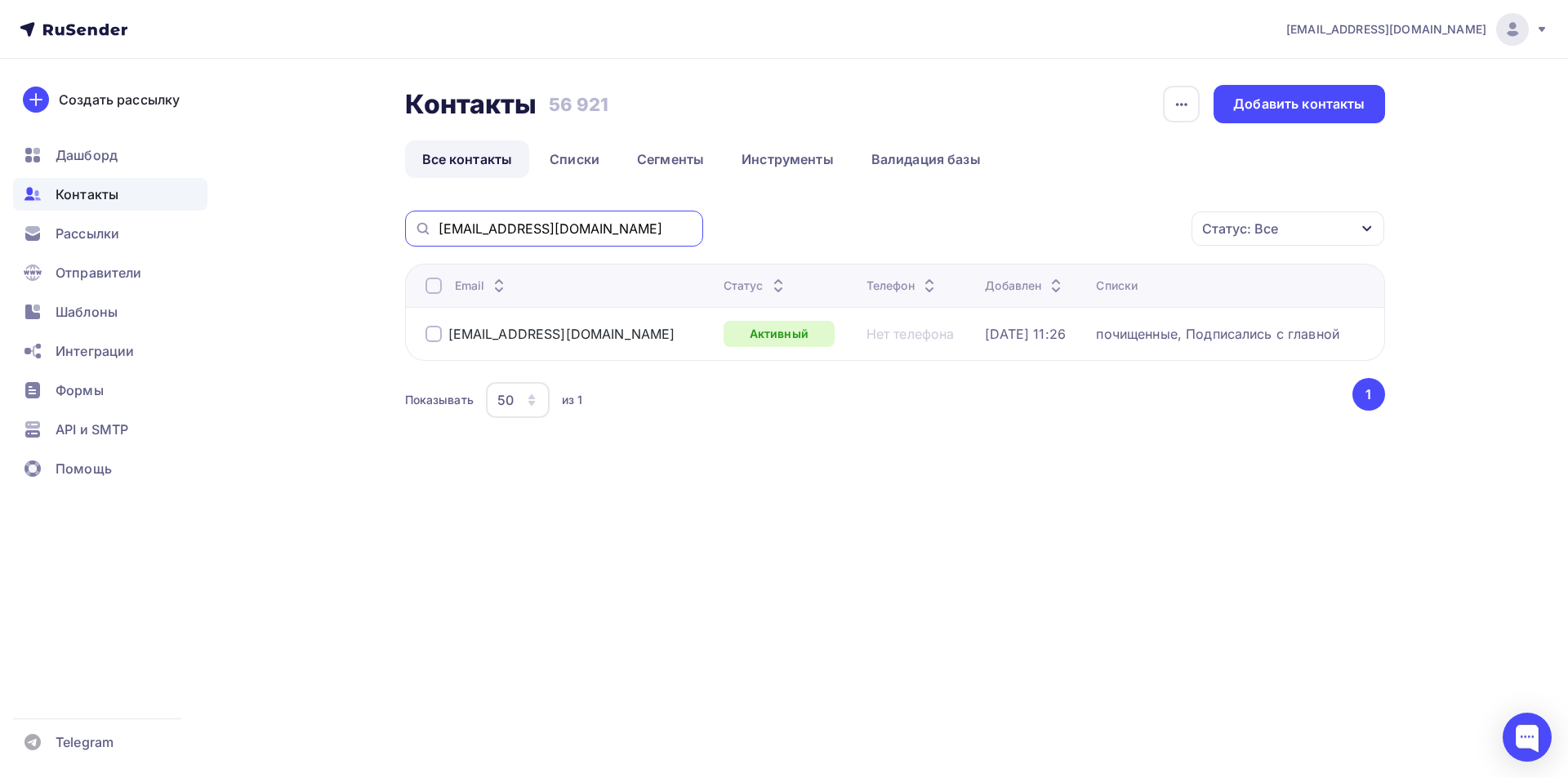
drag, startPoint x: 600, startPoint y: 230, endPoint x: 370, endPoint y: 238, distance: 230.1
click at [370, 238] on div "Контакты Контакты 56 921 56 921 История импорта Добавить контакты Все контакты …" at bounding box center [784, 293] width 1338 height 468
click at [798, 230] on div "Статус: Все Статус Новый Активный Не существует Переполнен Недоступен Отписан О…" at bounding box center [1049, 228] width 670 height 36
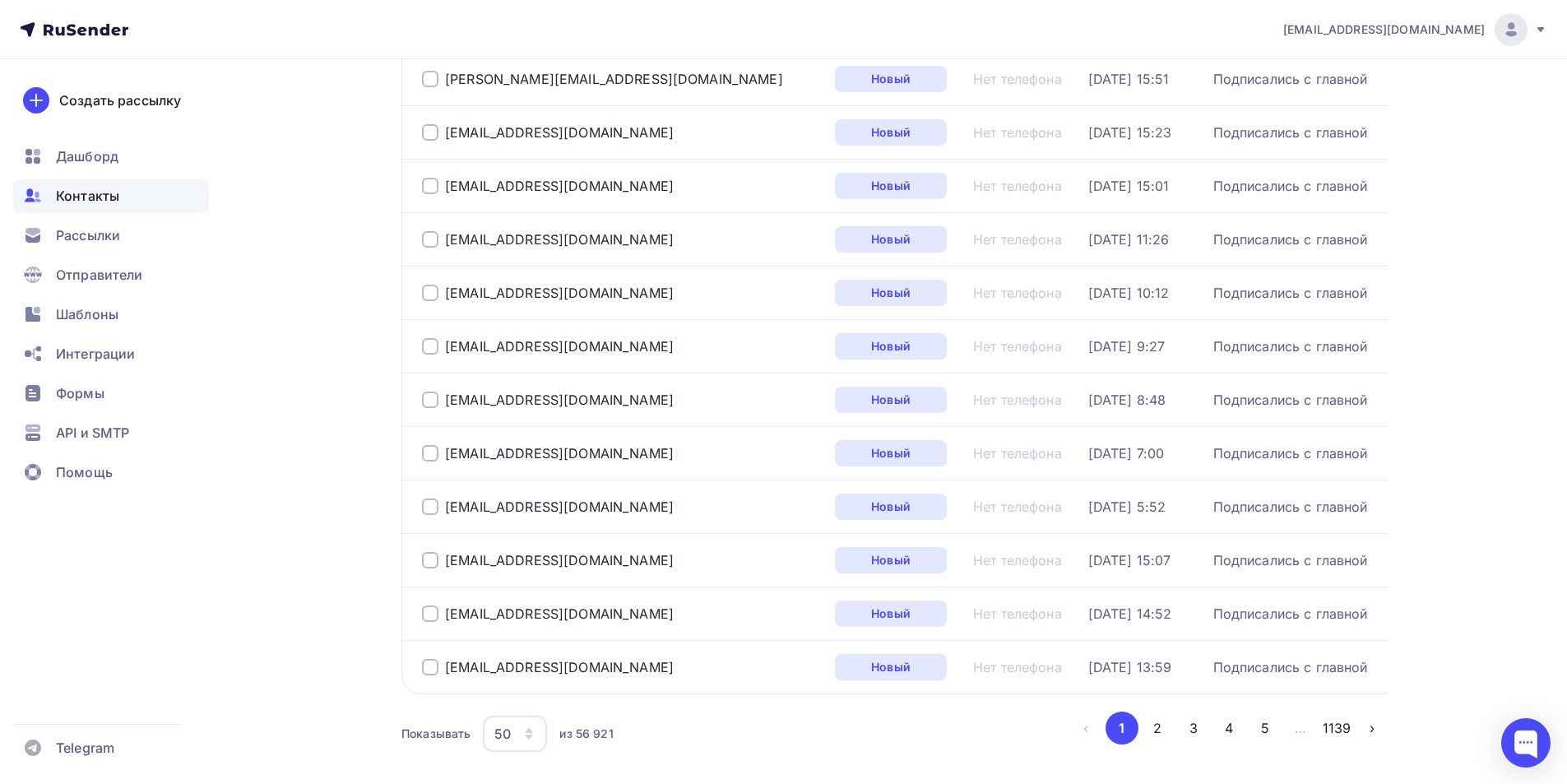
scroll to position [2367, 0]
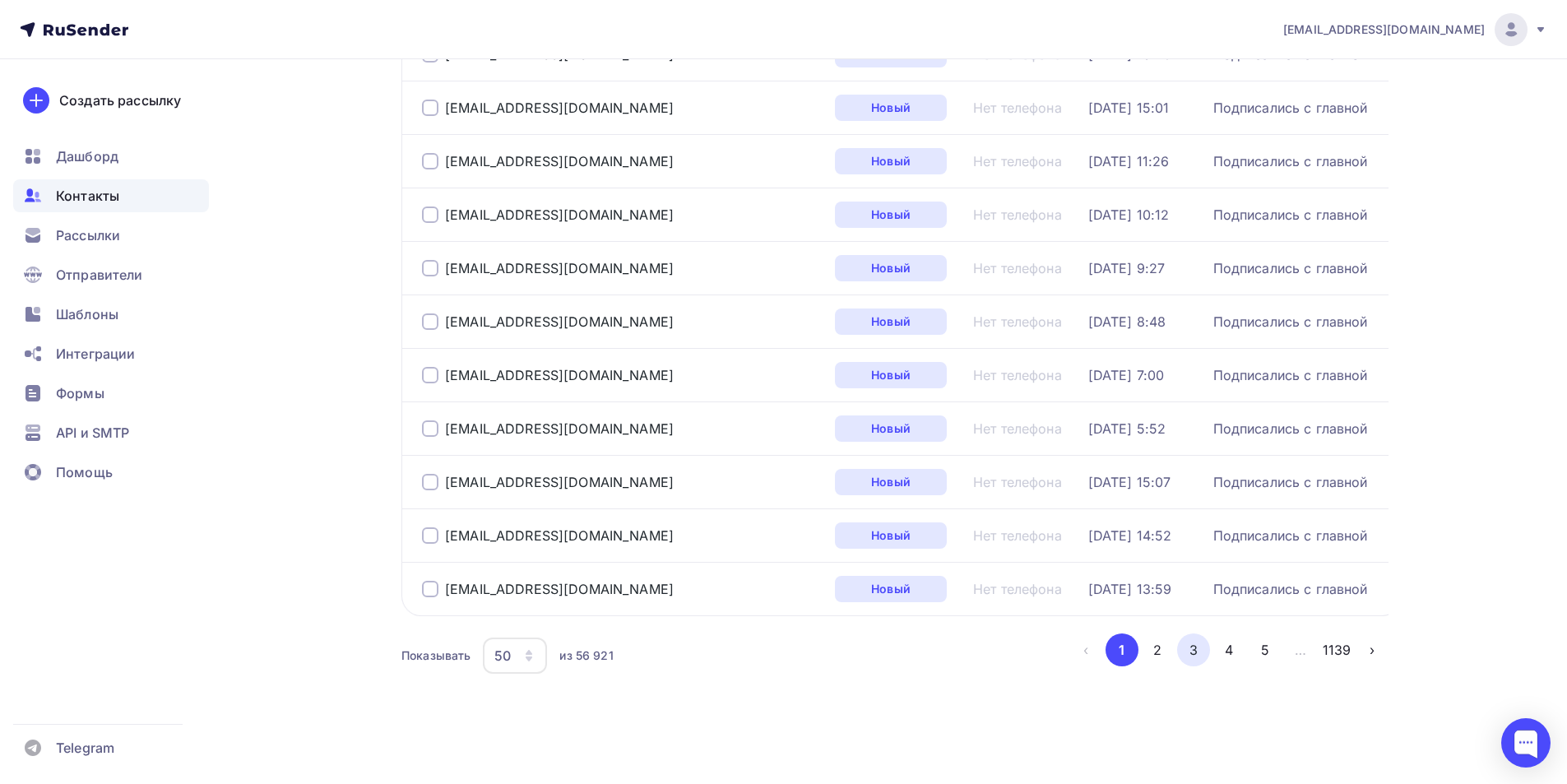
click at [1190, 647] on button "3" at bounding box center [1194, 650] width 33 height 33
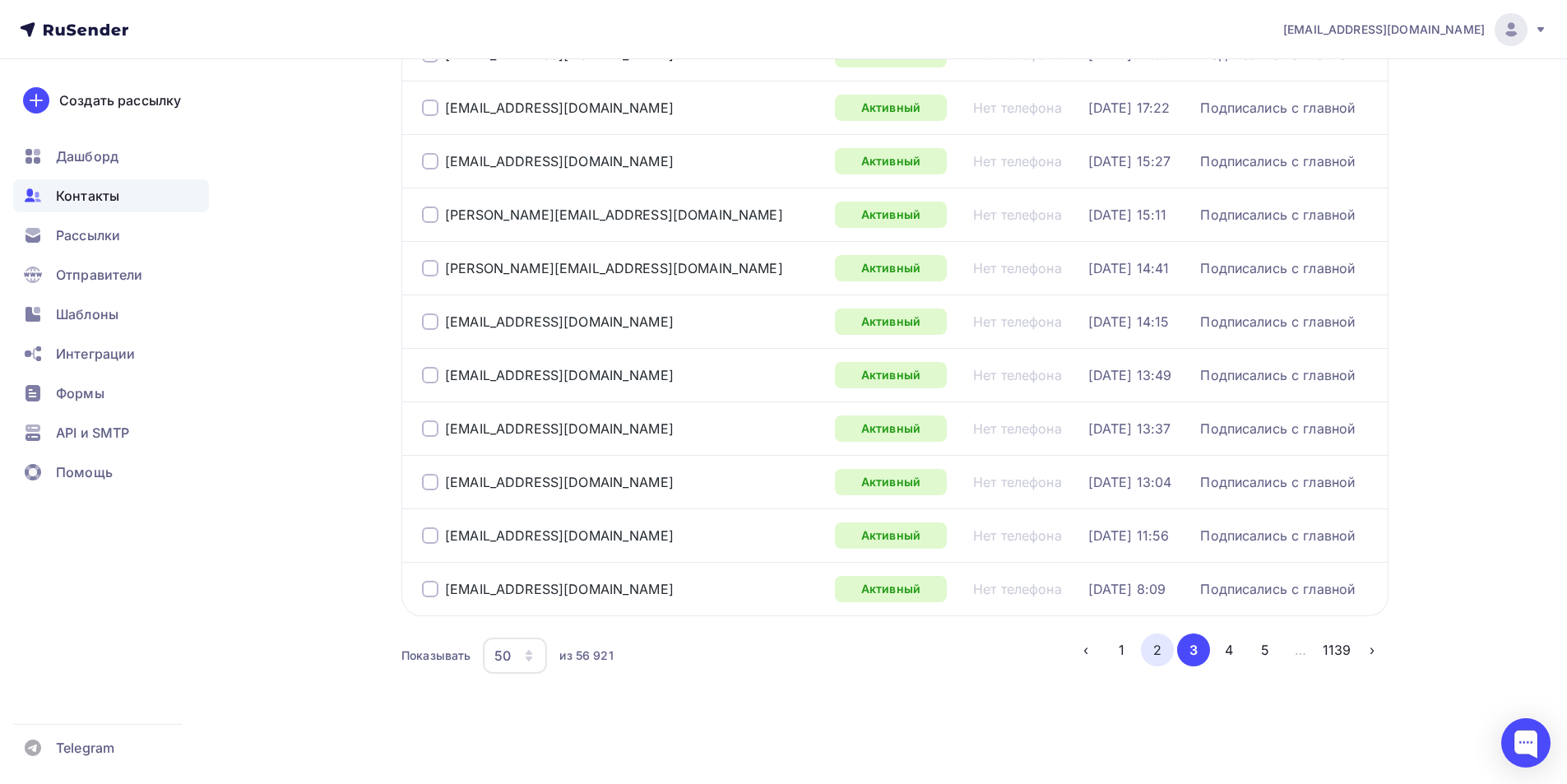
click at [1154, 652] on button "2" at bounding box center [1158, 650] width 33 height 33
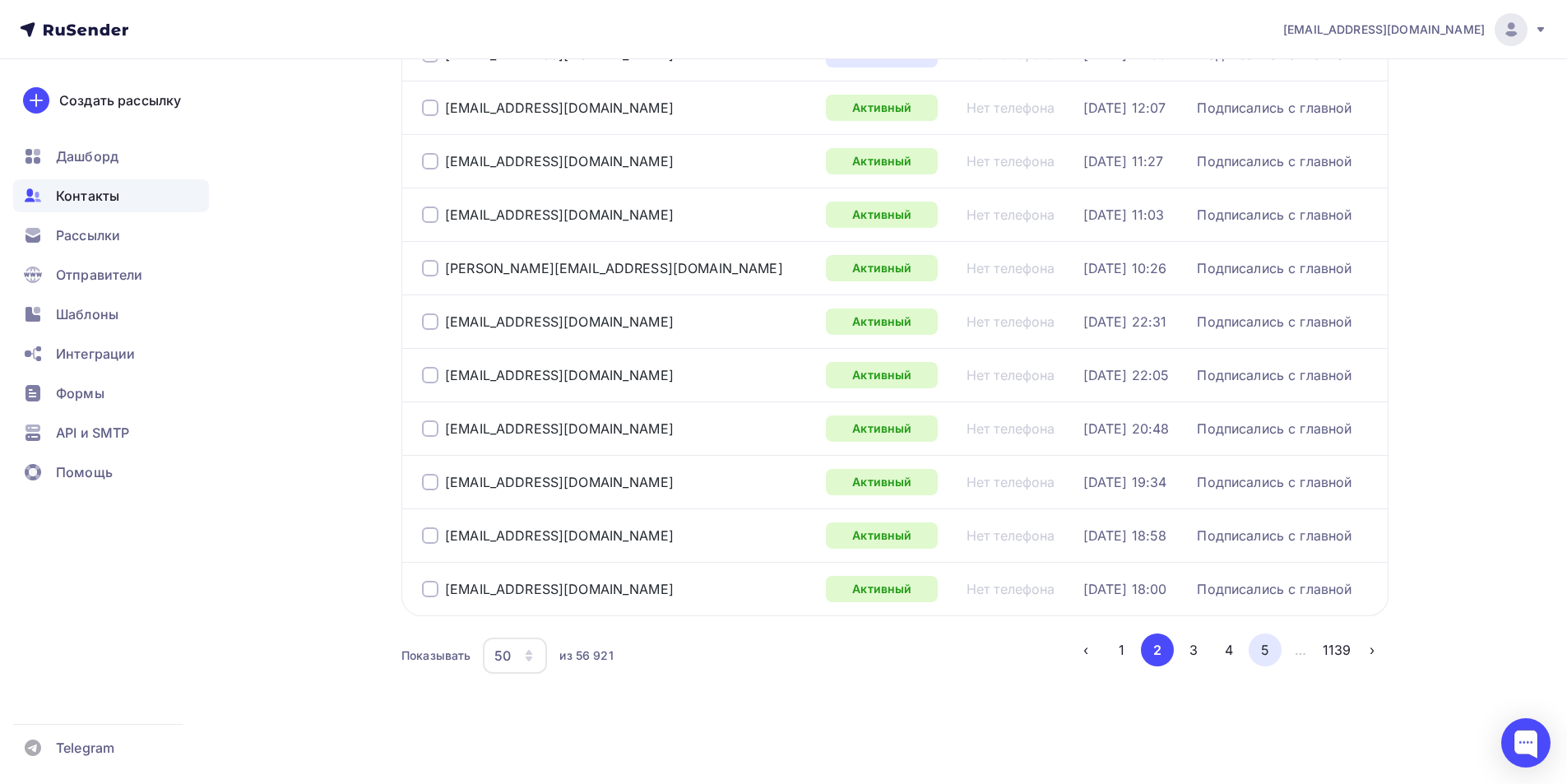
click at [1271, 652] on button "5" at bounding box center [1265, 650] width 33 height 33
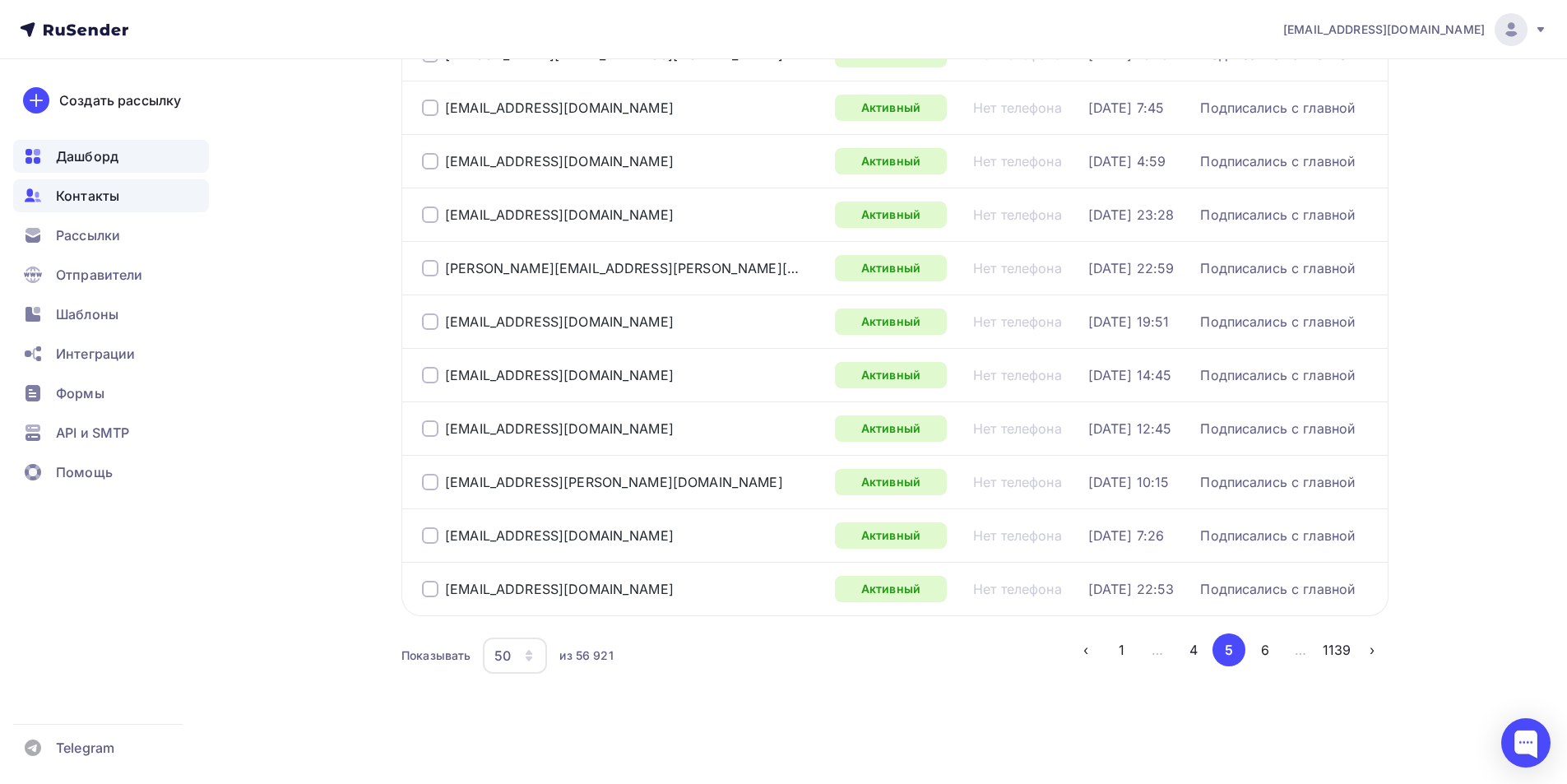
click at [92, 154] on span "Дашборд" at bounding box center [87, 156] width 63 height 19
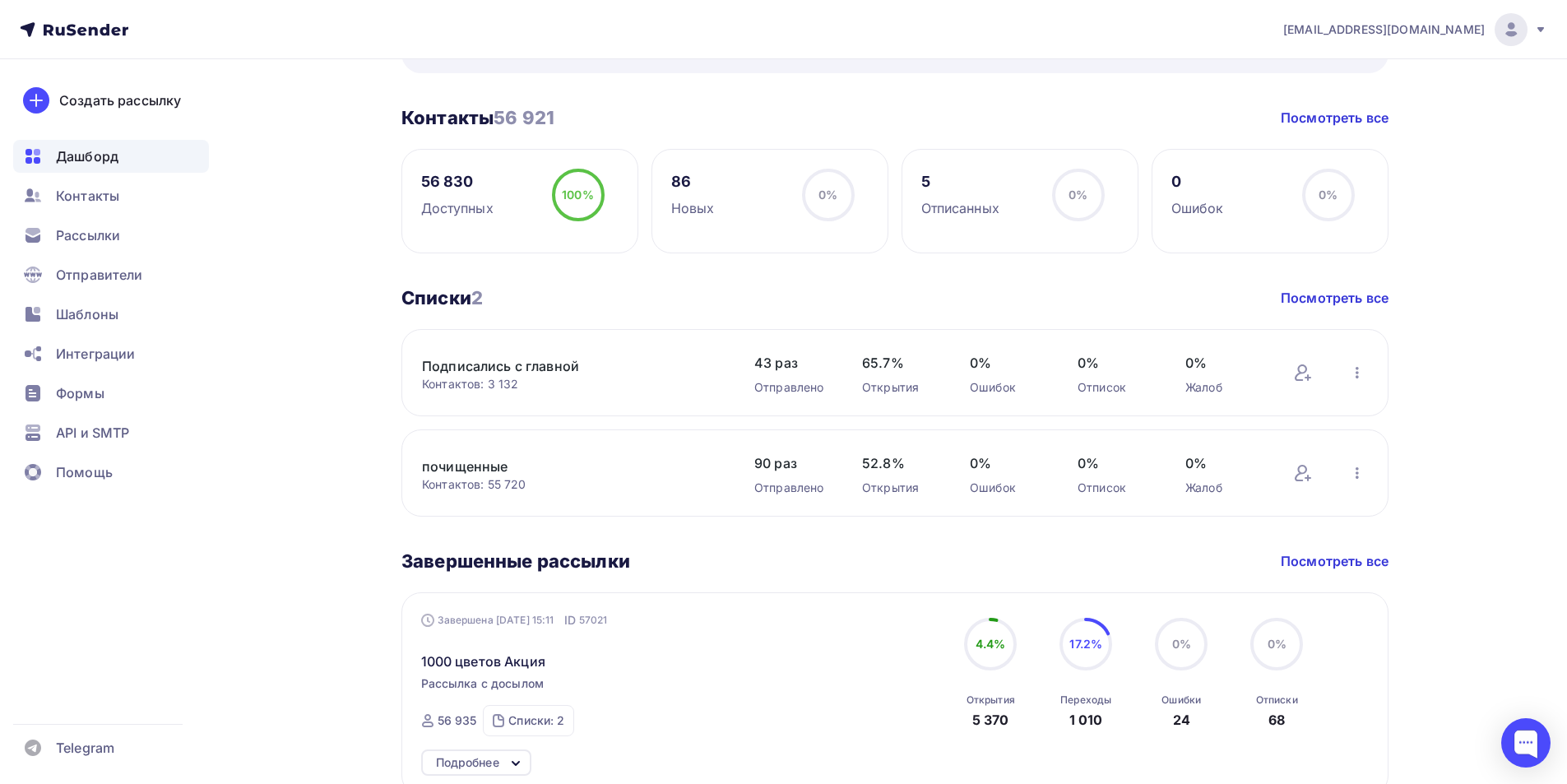
scroll to position [411, 0]
